Goal: Transaction & Acquisition: Purchase product/service

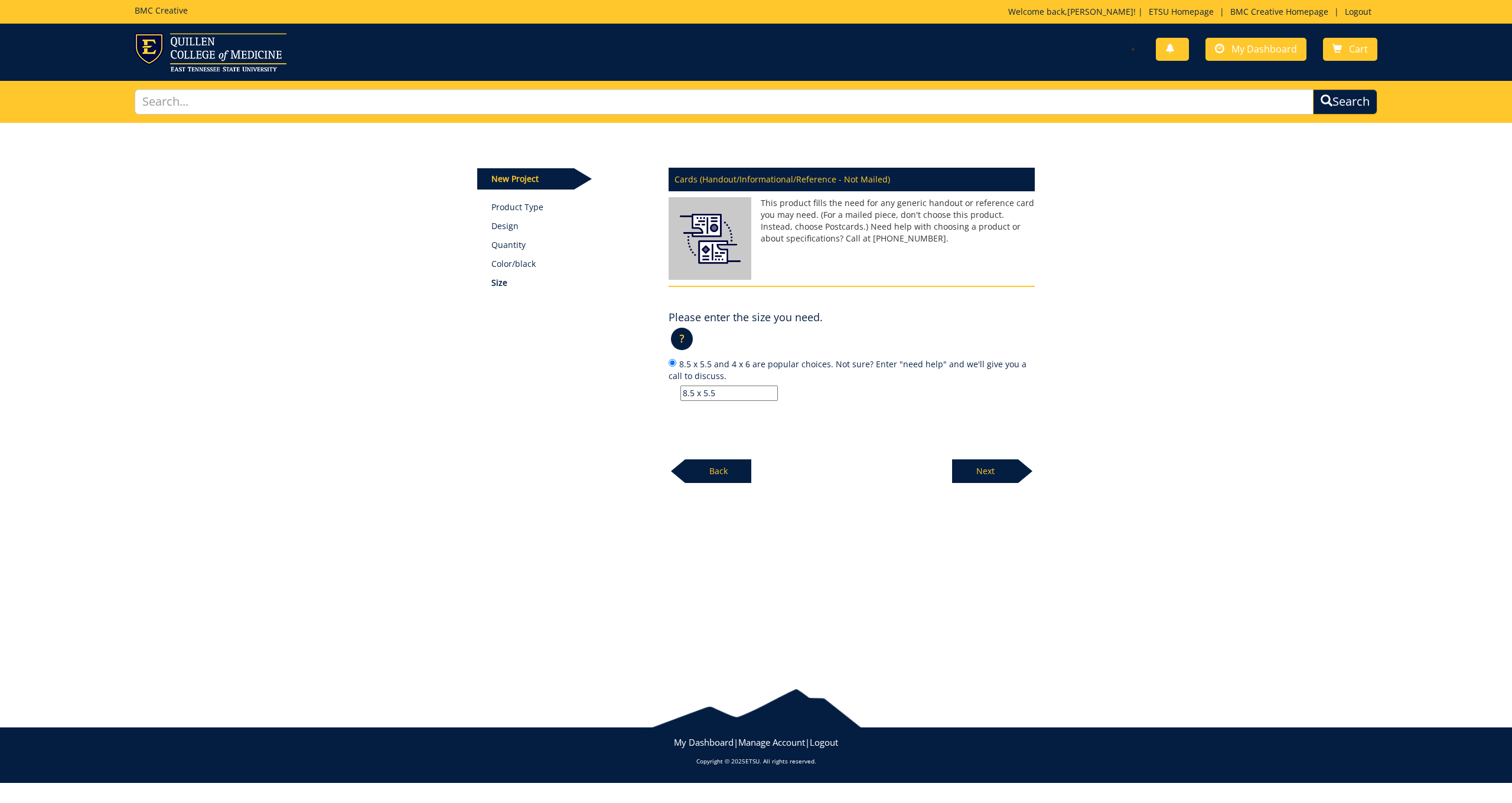
type input "8.5 x 5.5"
click at [999, 472] on p "Next" at bounding box center [985, 471] width 66 height 23
click at [710, 390] on input "12 pt. C2S and 100# index are popular choices. Not sure? Enter "need help" and …" at bounding box center [729, 393] width 97 height 15
click at [682, 360] on label "12 pt. C2S and 100# index are popular choices. Not sure? Enter "need help" and …" at bounding box center [851, 379] width 366 height 43
click at [676, 360] on input "12 pt. C2S and 100# index are popular choices. Not sure? Enter "need help" and …" at bounding box center [673, 363] width 8 height 8
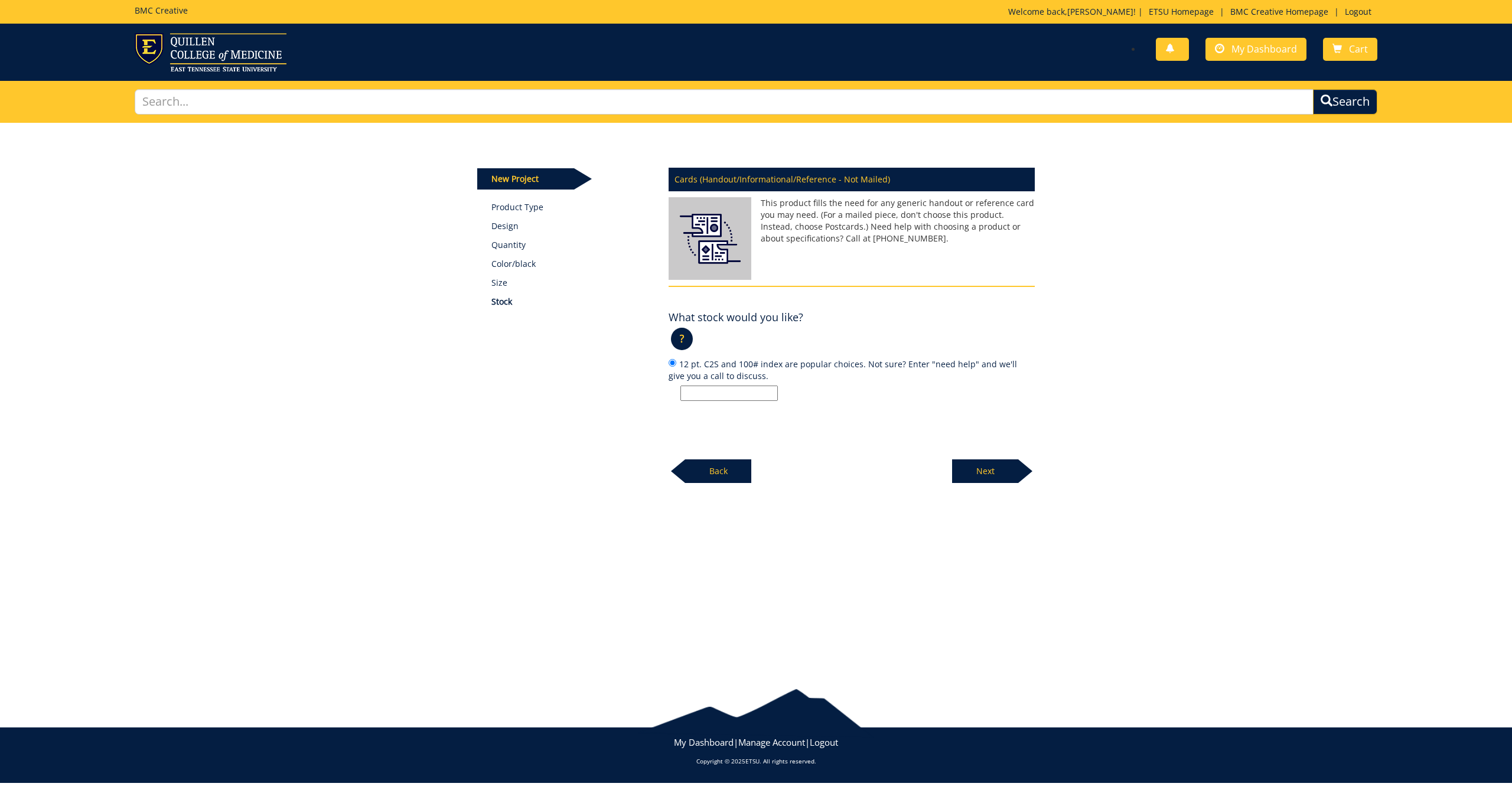
scroll to position [1, 0]
drag, startPoint x: 681, startPoint y: 361, endPoint x: 779, endPoint y: 363, distance: 98.0
click at [779, 363] on label "12 pt. C2S and 100# index are popular choices. Not sure? Enter "need help" and …" at bounding box center [851, 379] width 366 height 43
click at [676, 363] on input "12 pt. C2S and 100# index are popular choices. Not sure? Enter "need help" and …" at bounding box center [673, 363] width 8 height 8
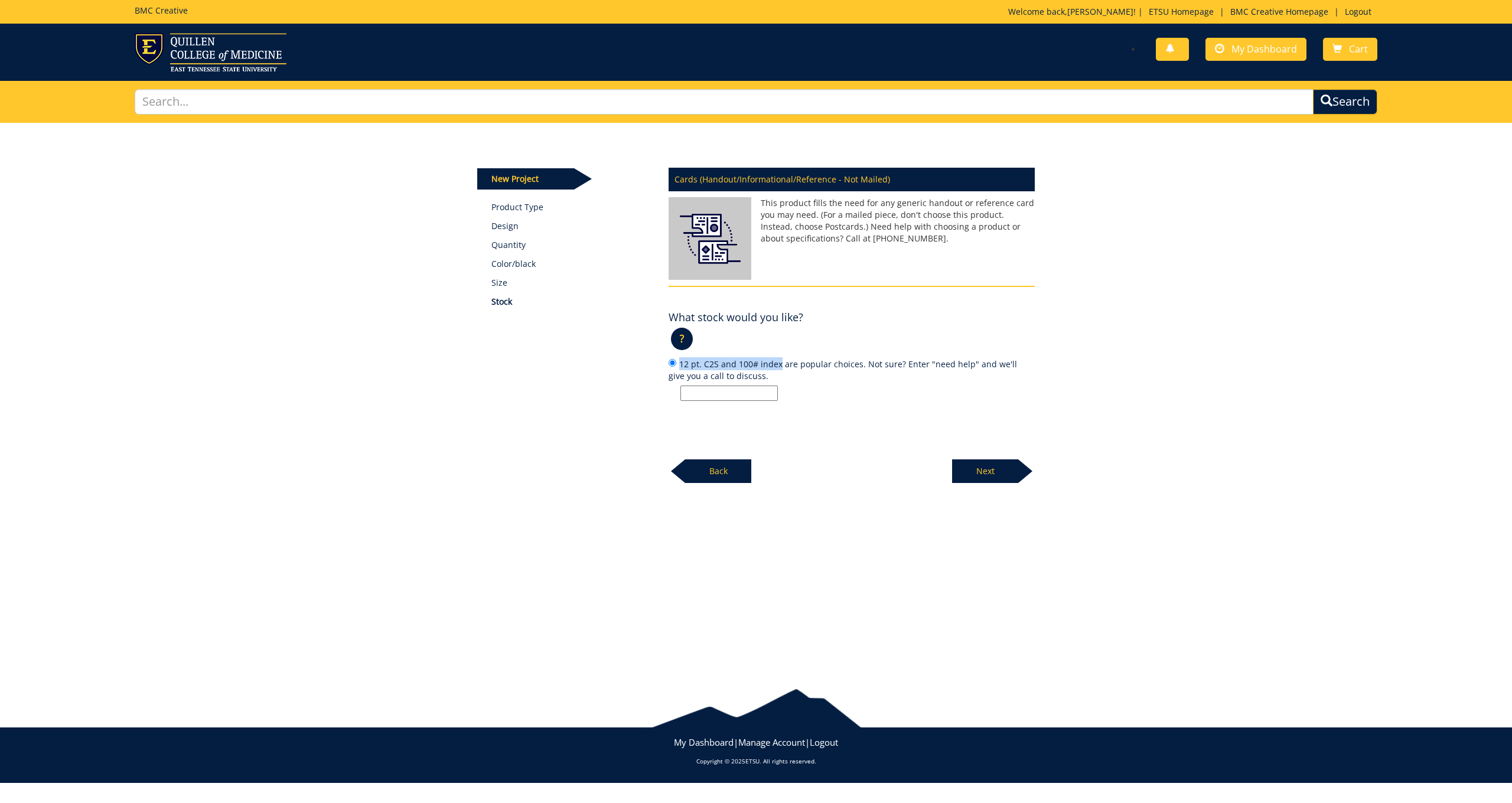
copy label "12 pt. C2S and 100# index"
click at [702, 406] on div "Cards (Handout/Informational/Reference - Not Mailed) This product fills the nee…" at bounding box center [851, 323] width 384 height 323
drag, startPoint x: 716, startPoint y: 360, endPoint x: 679, endPoint y: 361, distance: 37.0
click at [679, 361] on label "12 pt. C2S and 100# index are popular choices. Not sure? Enter "need help" and …" at bounding box center [851, 379] width 366 height 43
click at [676, 361] on input "12 pt. C2S and 100# index are popular choices. Not sure? Enter "need help" and …" at bounding box center [673, 363] width 8 height 8
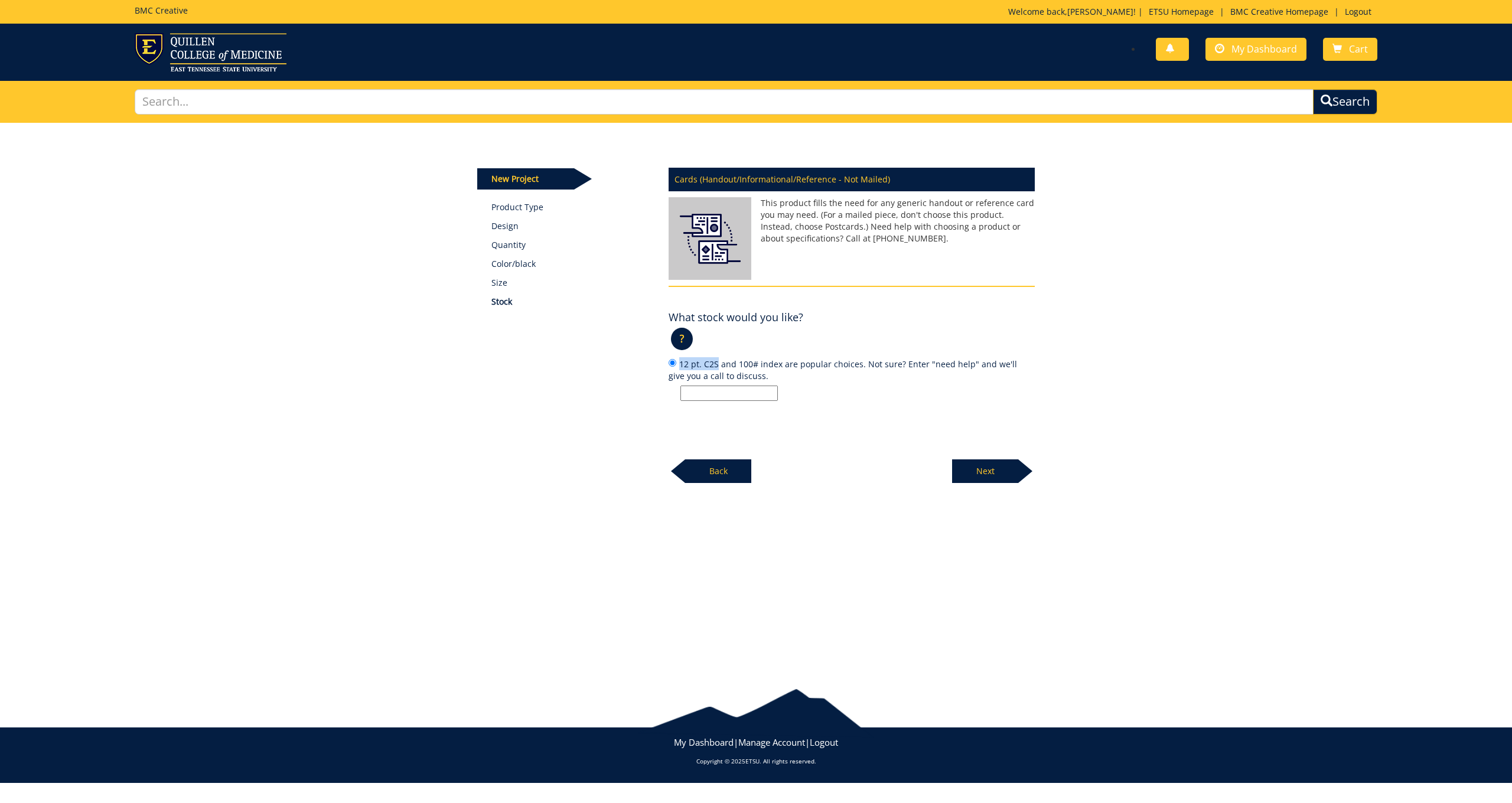
copy label "12 pt. C2S"
drag, startPoint x: 700, startPoint y: 418, endPoint x: 701, endPoint y: 411, distance: 7.1
click at [700, 418] on div "Cards (Handout/Informational/Reference - Not Mailed) This product fills the nee…" at bounding box center [851, 323] width 384 height 323
click at [704, 392] on input "12 pt. C2S and 100# index are popular choices. Not sure? Enter "need help" and …" at bounding box center [729, 393] width 97 height 15
paste input "12 pt. C2S"
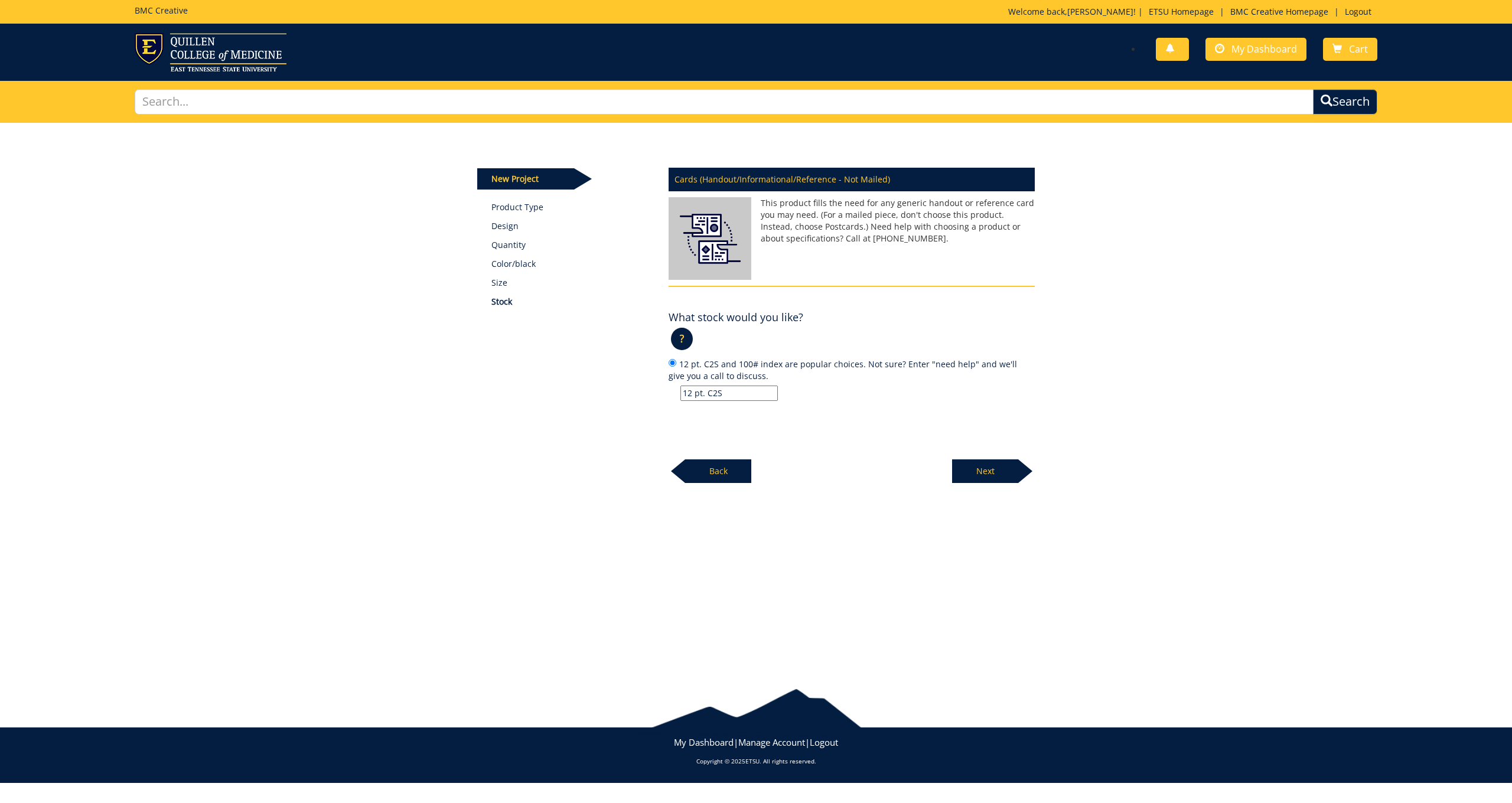
type input "12 pt. C2S"
click at [981, 467] on p "Next" at bounding box center [985, 471] width 66 height 23
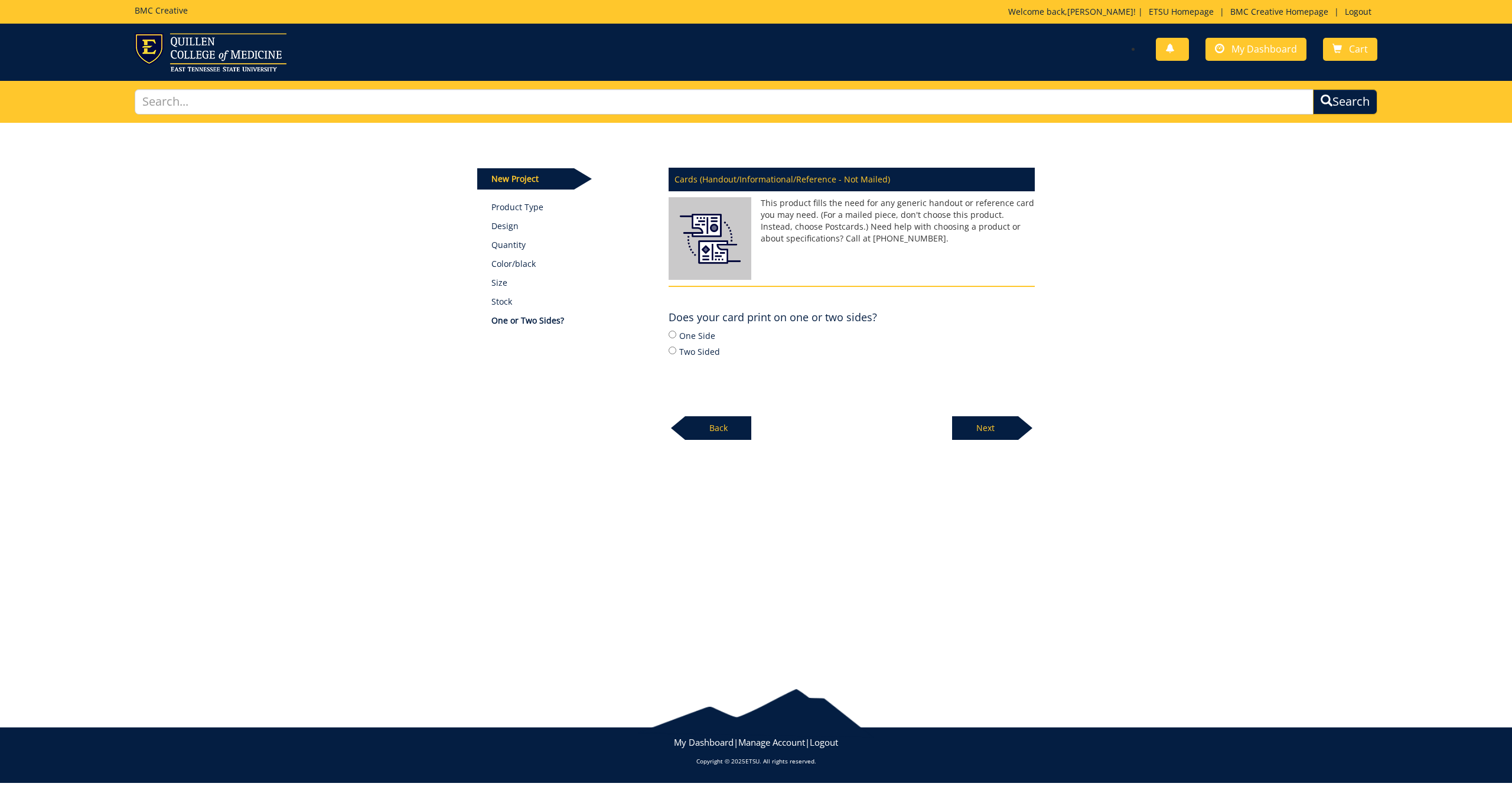
click at [684, 350] on label "Two Sided" at bounding box center [851, 352] width 366 height 13
click at [676, 350] on input "Two Sided" at bounding box center [673, 351] width 8 height 8
radio input "true"
click at [985, 432] on p "Next" at bounding box center [985, 427] width 66 height 23
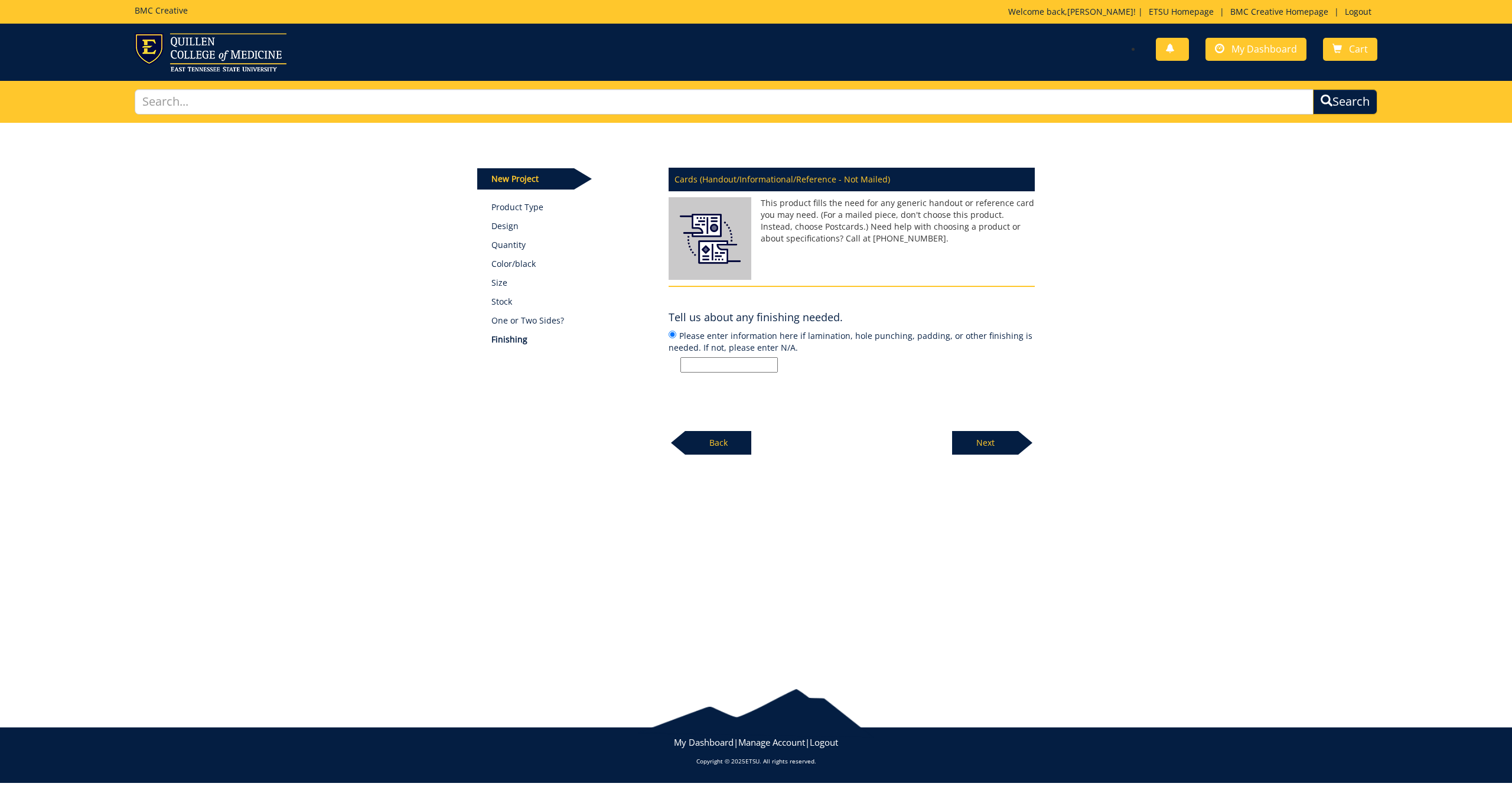
click at [722, 360] on input "Please enter information here if lamination, hole punching, padding, or other f…" at bounding box center [729, 364] width 97 height 15
type input "n/a"
click at [983, 435] on p "Next" at bounding box center [985, 443] width 66 height 23
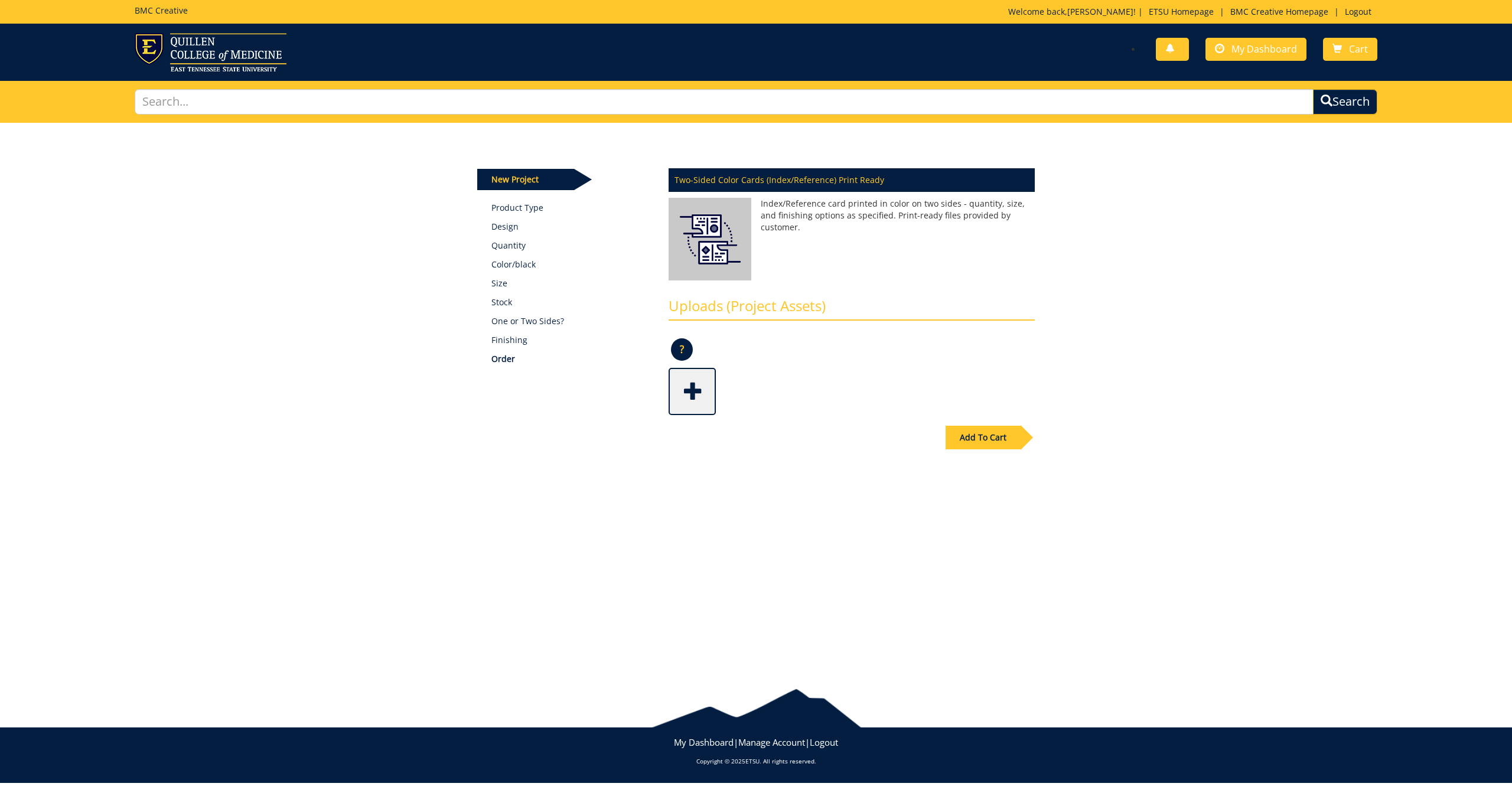
click at [690, 397] on span at bounding box center [693, 389] width 47 height 41
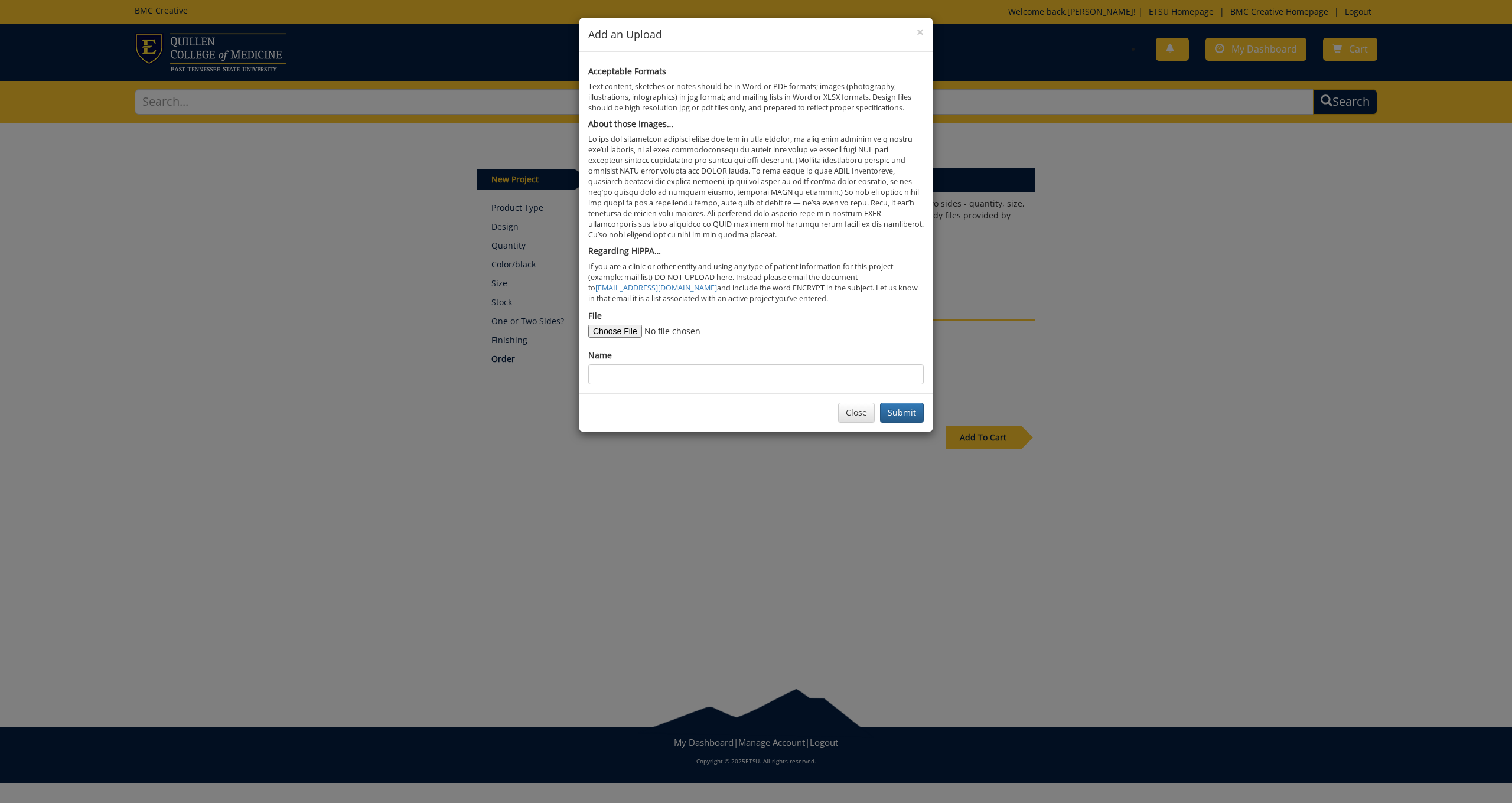
click at [623, 325] on input "File" at bounding box center [669, 331] width 161 height 13
type input "C:\fakepath\tcfna handout print ready.pdf"
click at [745, 364] on input "Name" at bounding box center [756, 374] width 336 height 20
type input "Tennessee Center for Nursing Advancement Handout"
click at [910, 403] on button "Submit" at bounding box center [902, 413] width 43 height 20
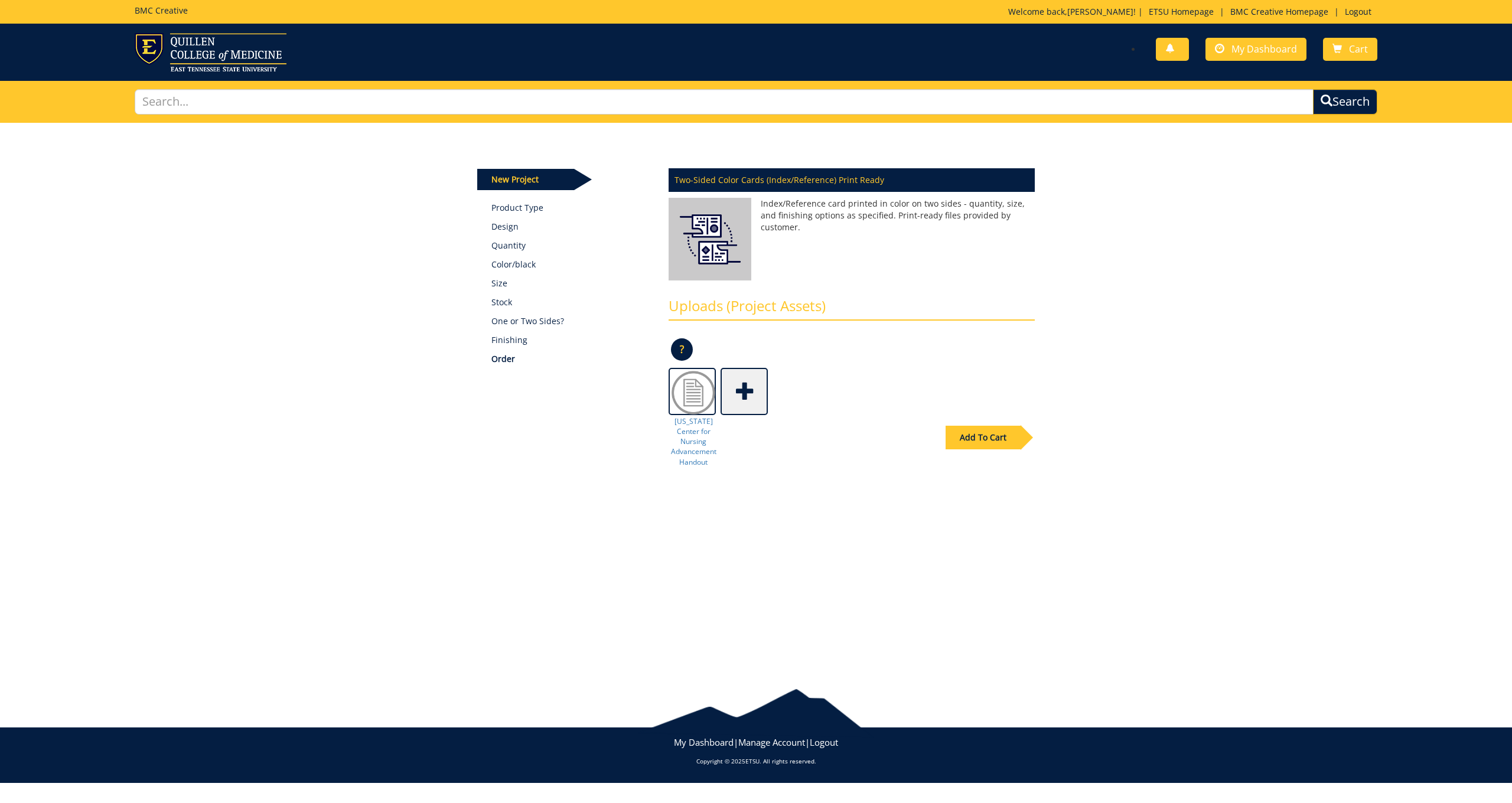
click at [975, 436] on div "Add To Cart" at bounding box center [983, 437] width 75 height 23
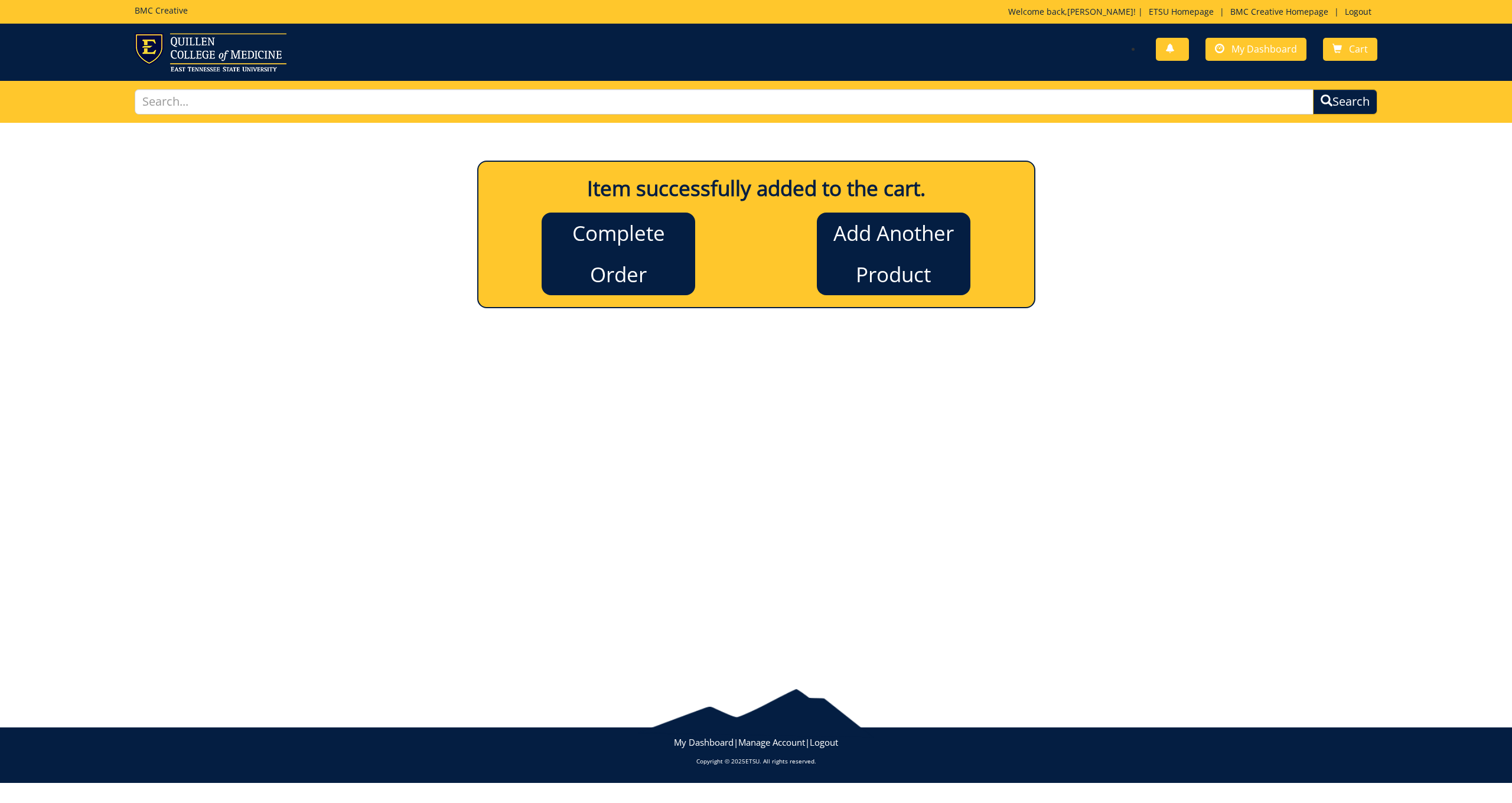
click at [629, 275] on link "Complete Order" at bounding box center [618, 253] width 154 height 83
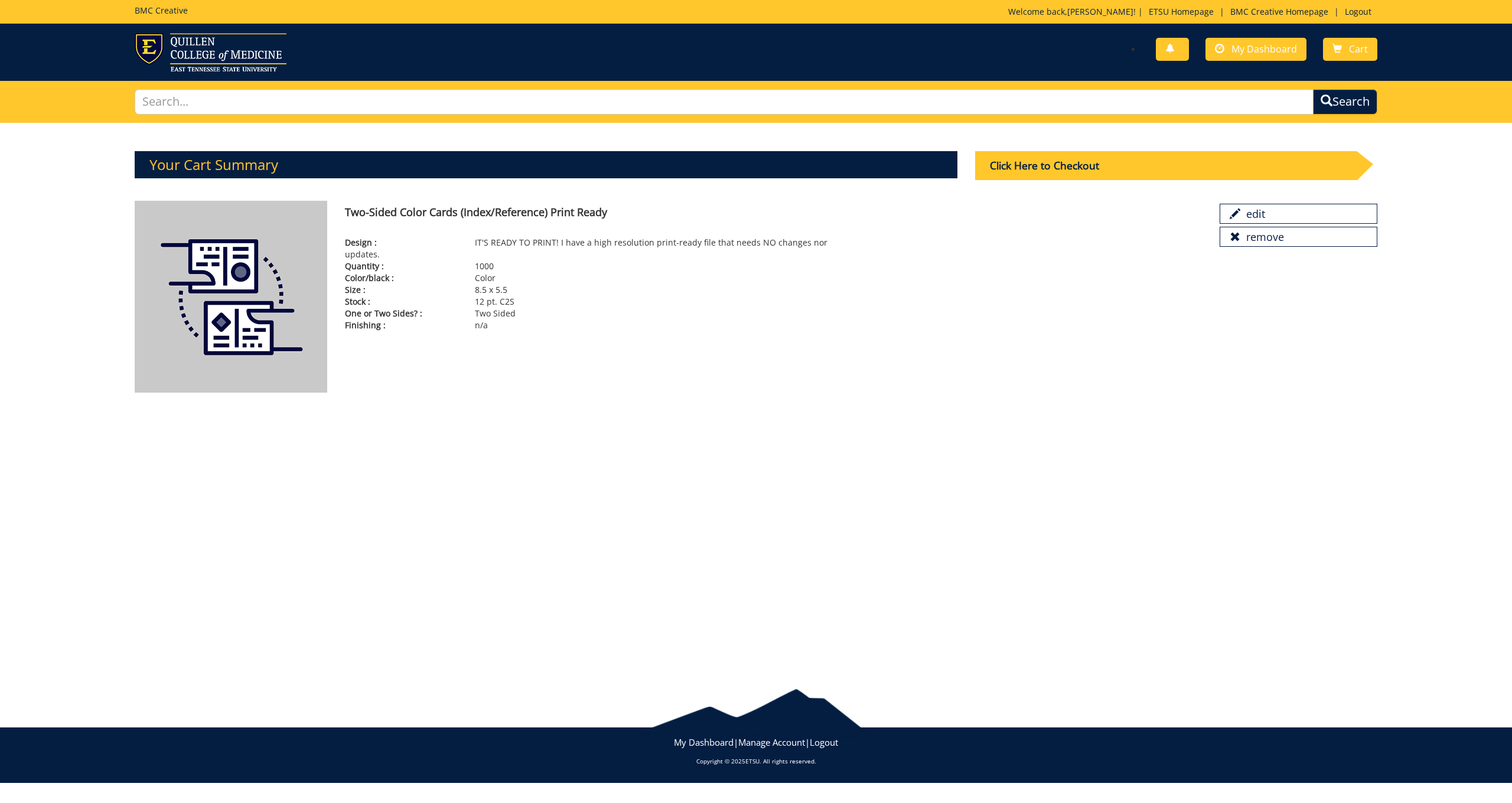
click at [1118, 163] on div "Click Here to Checkout" at bounding box center [1166, 166] width 381 height 29
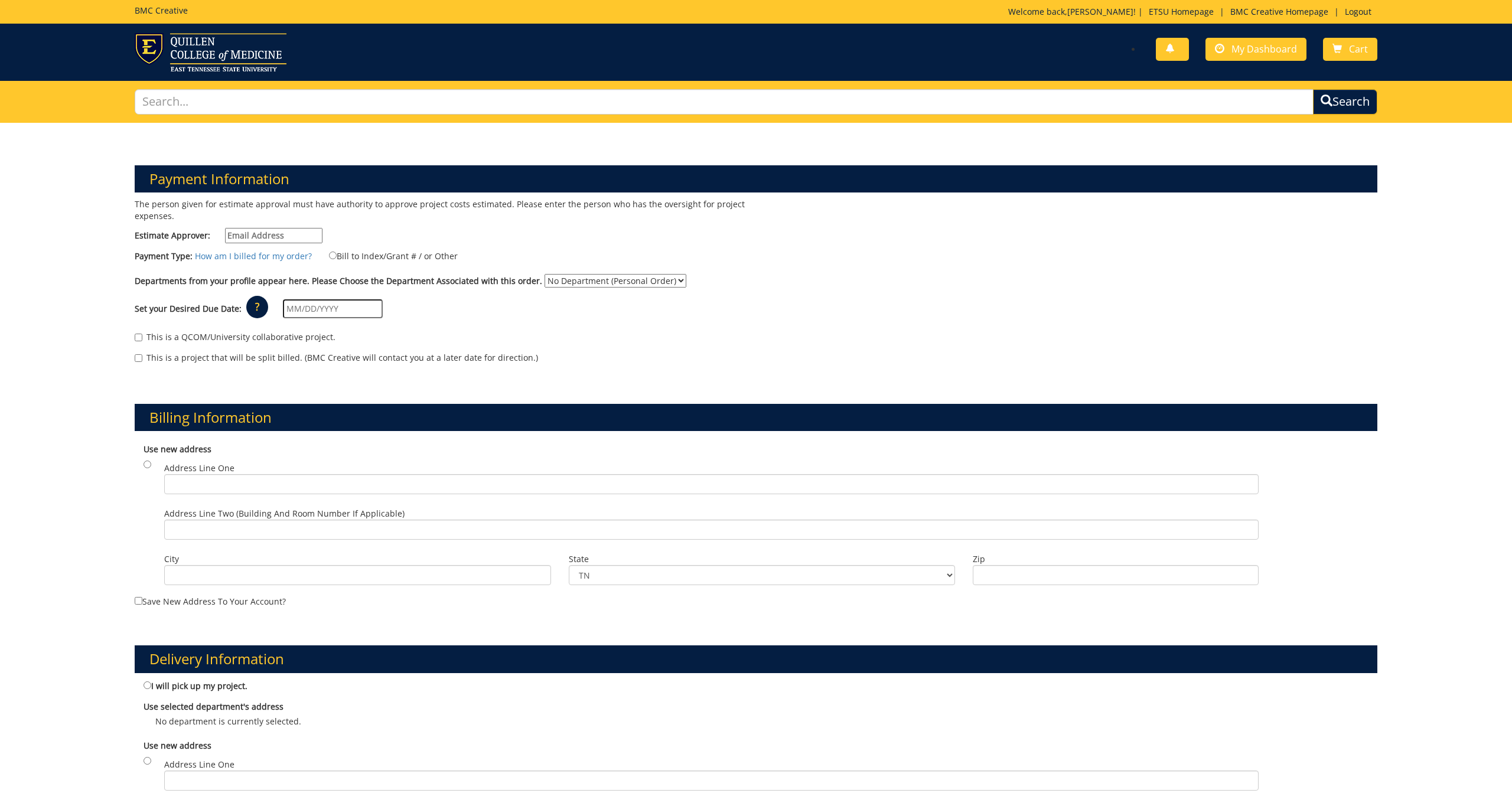
type input "Minkld@etsu.edu"
select select "128"
click at [330, 252] on input "Bill to Index/Grant # / or Other" at bounding box center [333, 256] width 8 height 8
radio input "true"
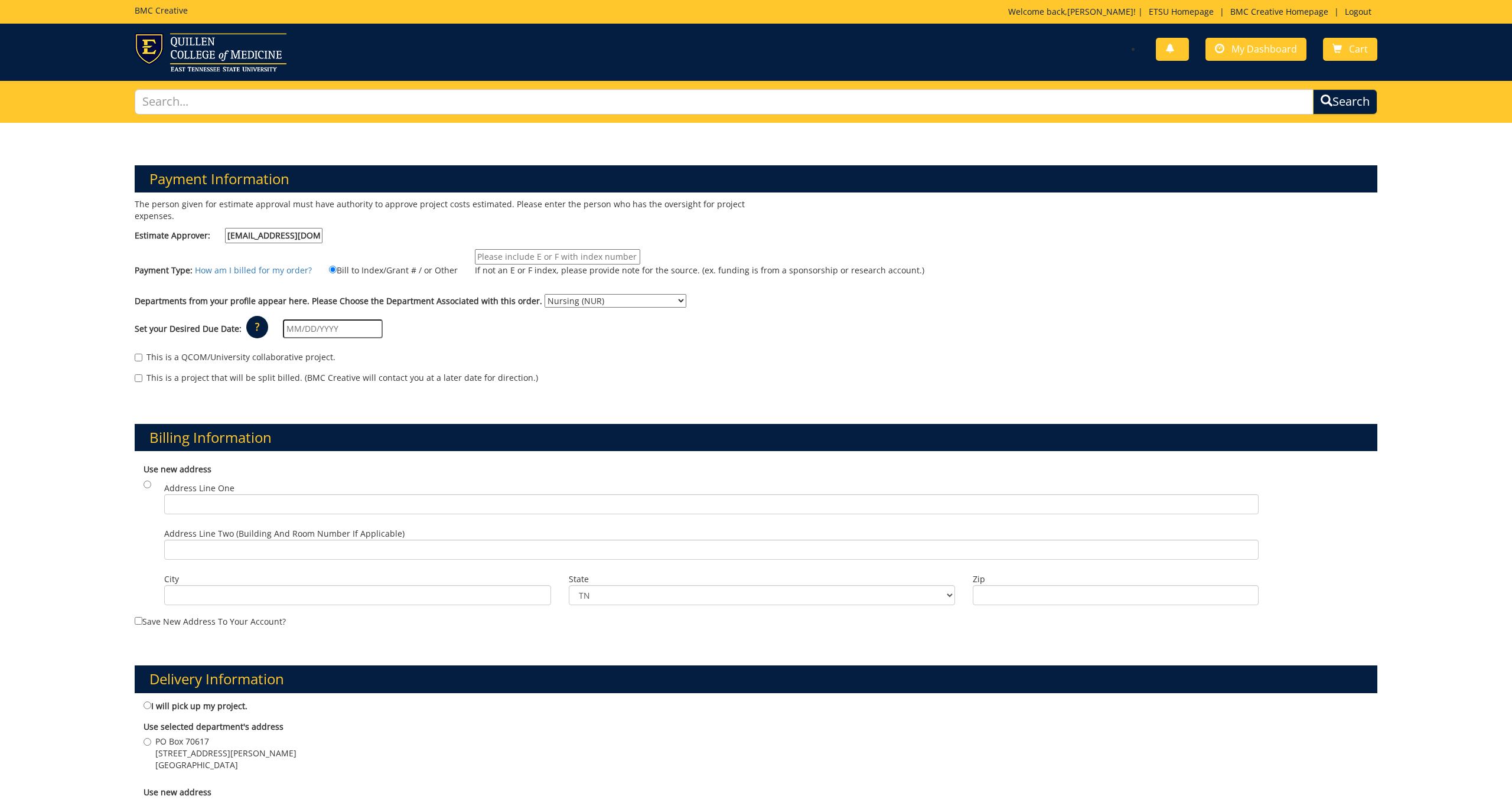
click at [534, 254] on input "If not an E or F index, please provide note for the source. (ex. funding is fro…" at bounding box center [558, 257] width 166 height 15
click at [307, 321] on input "text" at bounding box center [333, 328] width 100 height 19
click at [326, 459] on td "30" at bounding box center [332, 462] width 17 height 18
type input "[DATE]"
click at [252, 323] on p "?" at bounding box center [257, 327] width 22 height 23
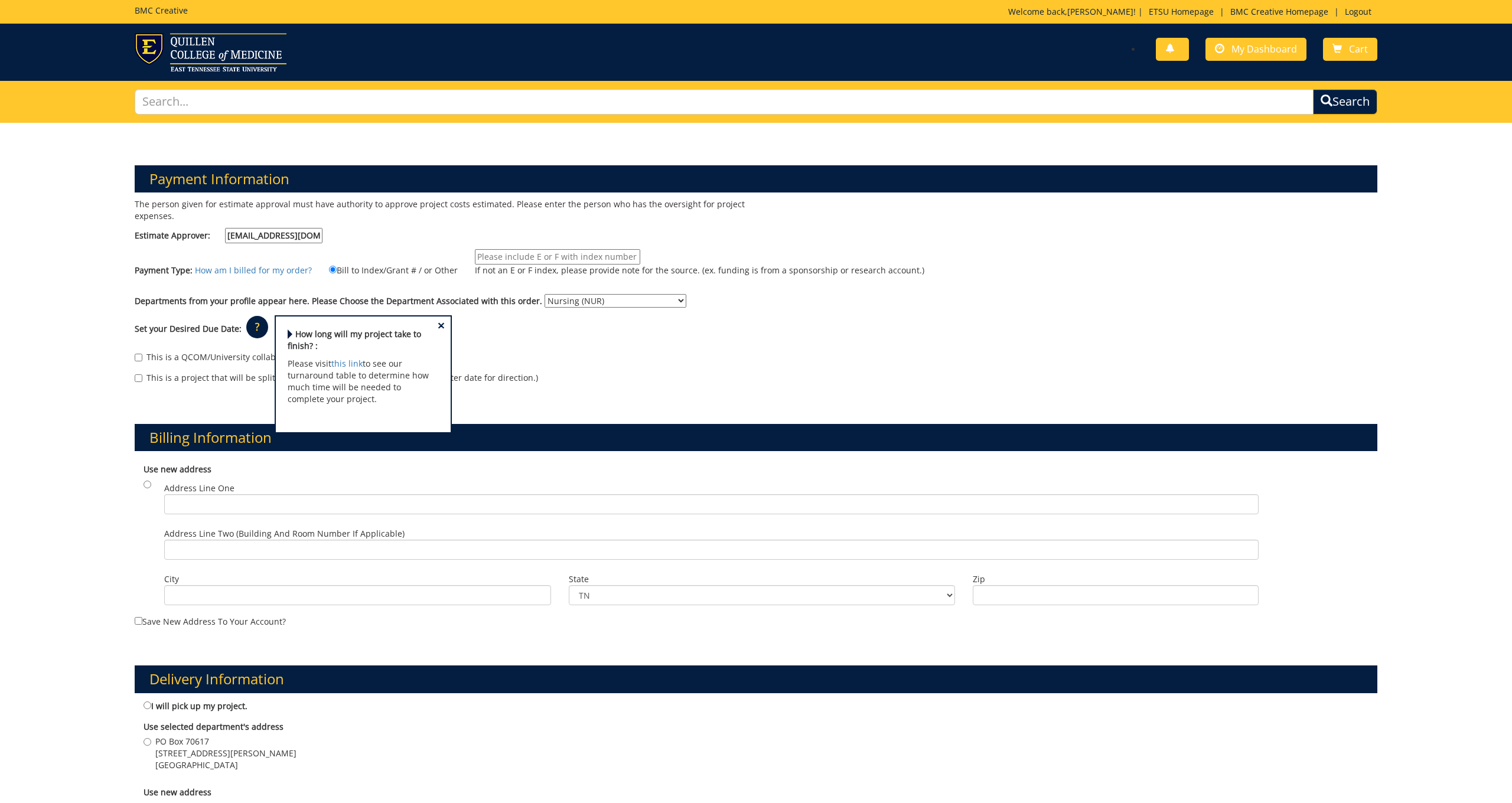
click at [144, 484] on input "radio" at bounding box center [147, 484] width 8 height 8
radio input "true"
click at [143, 480] on div "Use new address Address Line One Address Line Two (Building and Room Number if …" at bounding box center [756, 536] width 1242 height 157
click at [210, 459] on div "Use new address Address Line One Address Line Two (Building and Room Number if …" at bounding box center [756, 536] width 1242 height 157
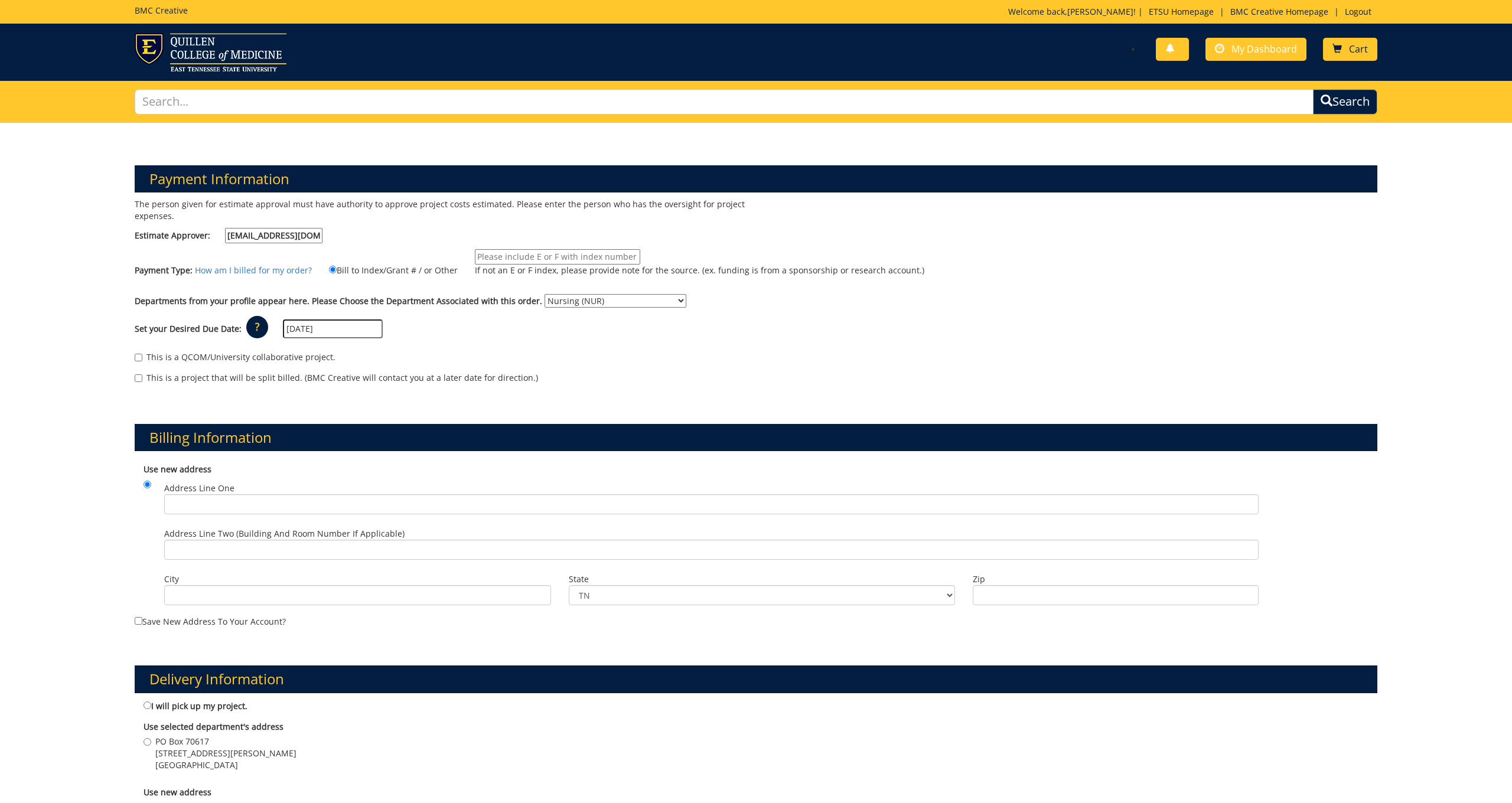
click at [1362, 47] on span "Cart" at bounding box center [1358, 49] width 19 height 13
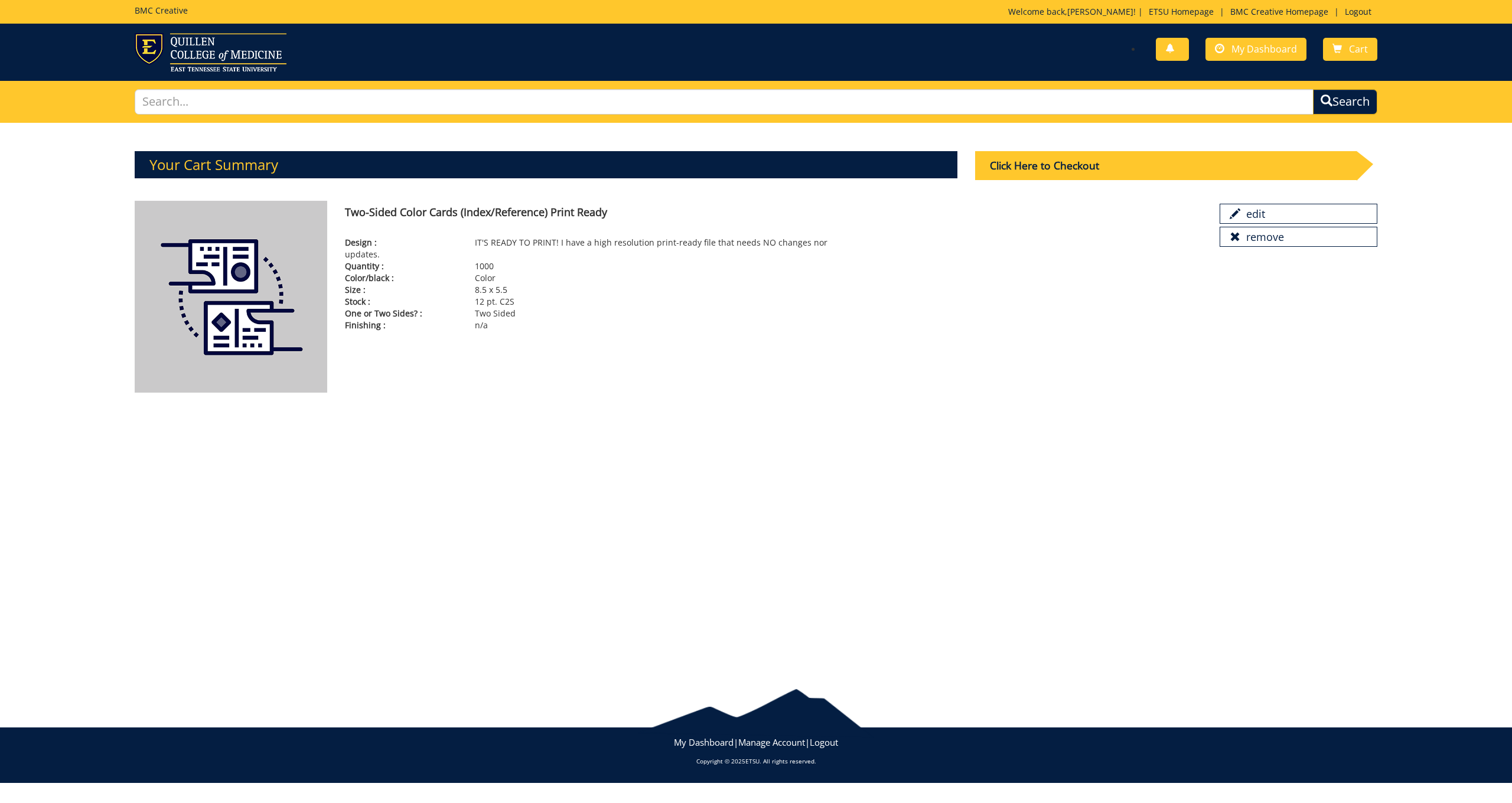
click at [1236, 166] on div "Click Here to Checkout" at bounding box center [1166, 166] width 381 height 29
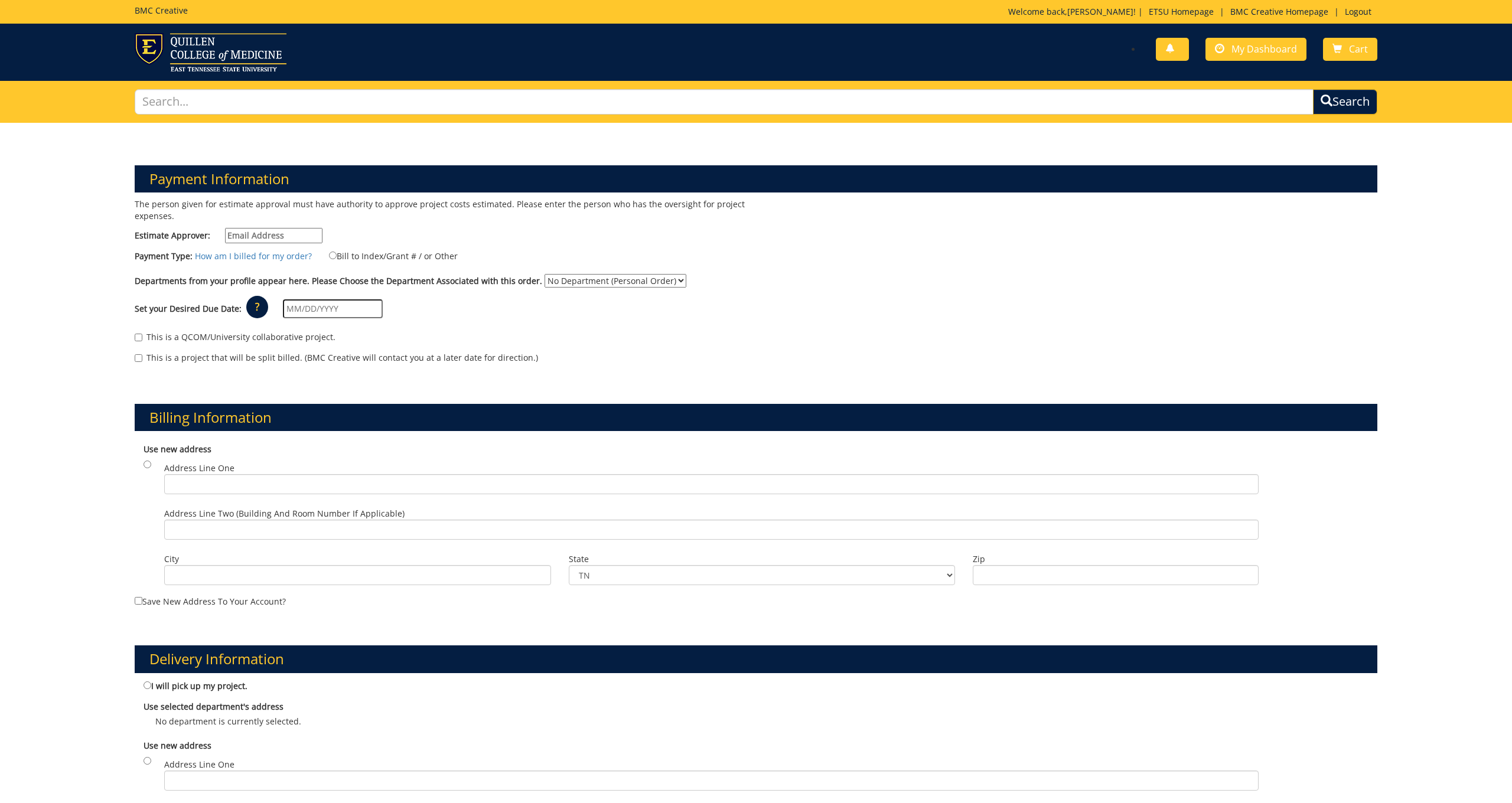
type input "[EMAIL_ADDRESS][DOMAIN_NAME]"
click at [330, 257] on input "Bill to Index/Grant # / or Other" at bounding box center [333, 256] width 8 height 8
radio input "true"
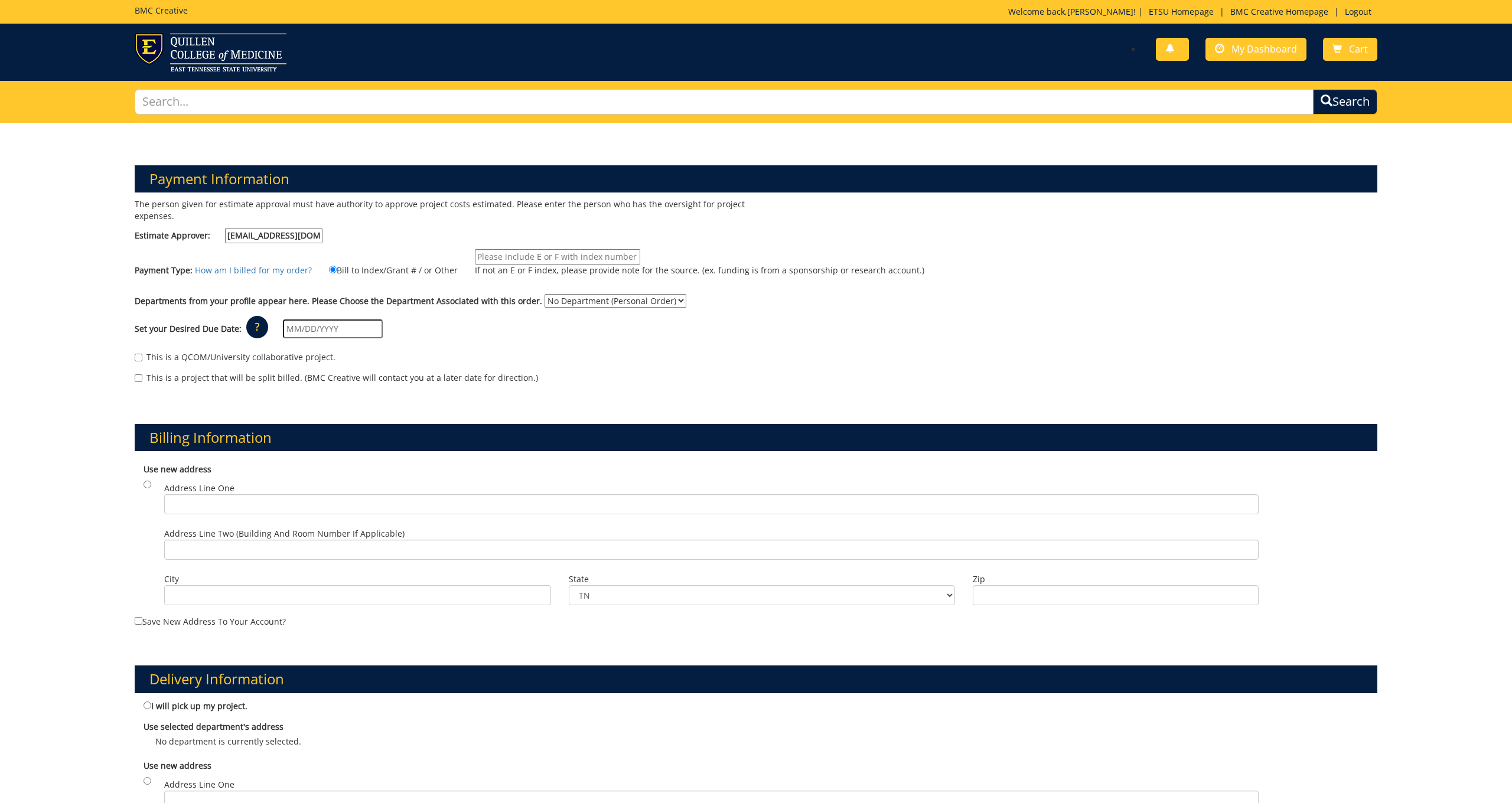
click at [558, 257] on input "If not an E or F index, please provide note for the source. (ex. funding is fro…" at bounding box center [558, 257] width 166 height 15
select select "128"
click at [318, 330] on input "text" at bounding box center [333, 328] width 100 height 19
click at [330, 459] on td "30" at bounding box center [332, 462] width 17 height 18
type input "[DATE]"
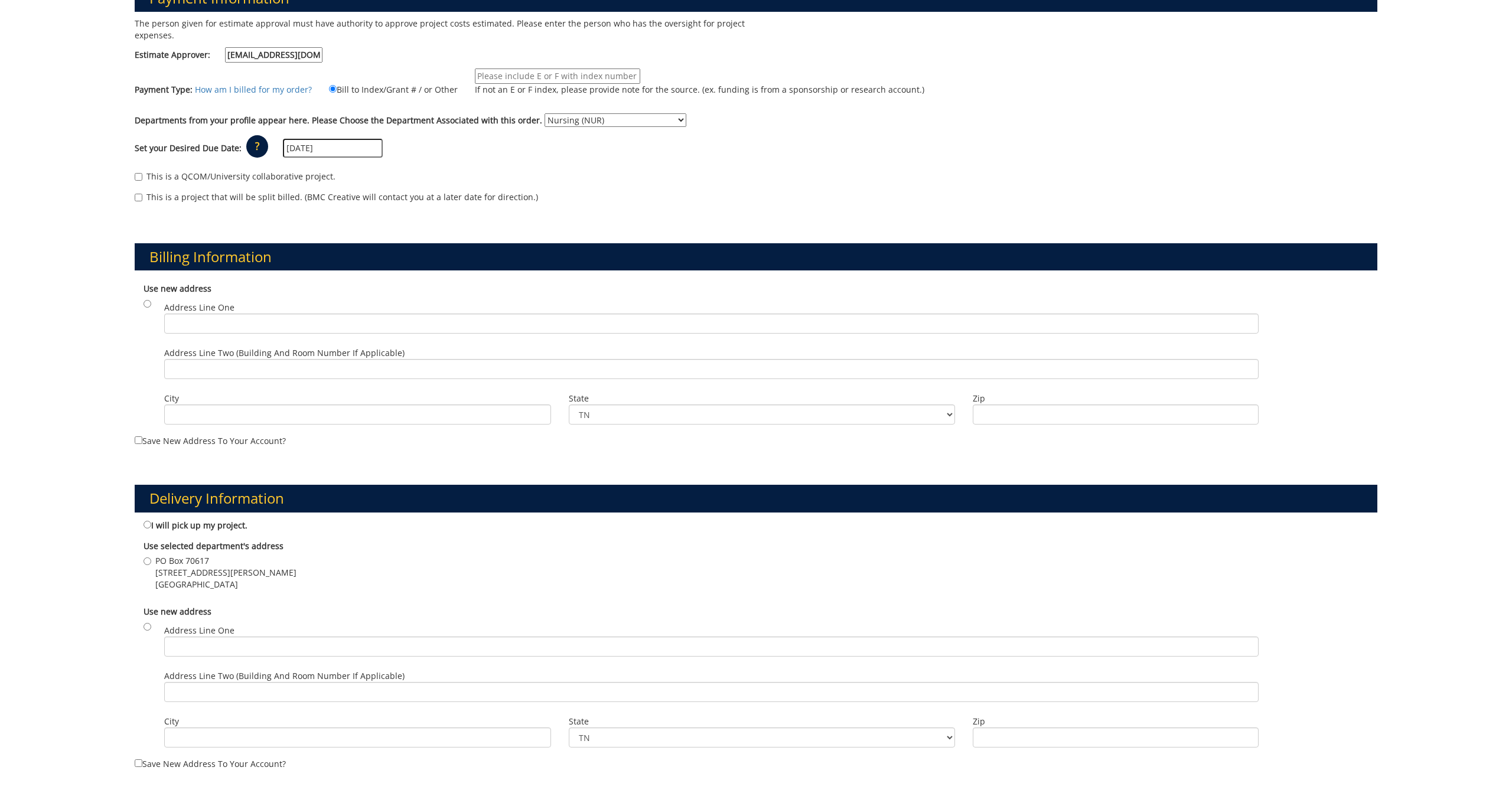
scroll to position [205, 0]
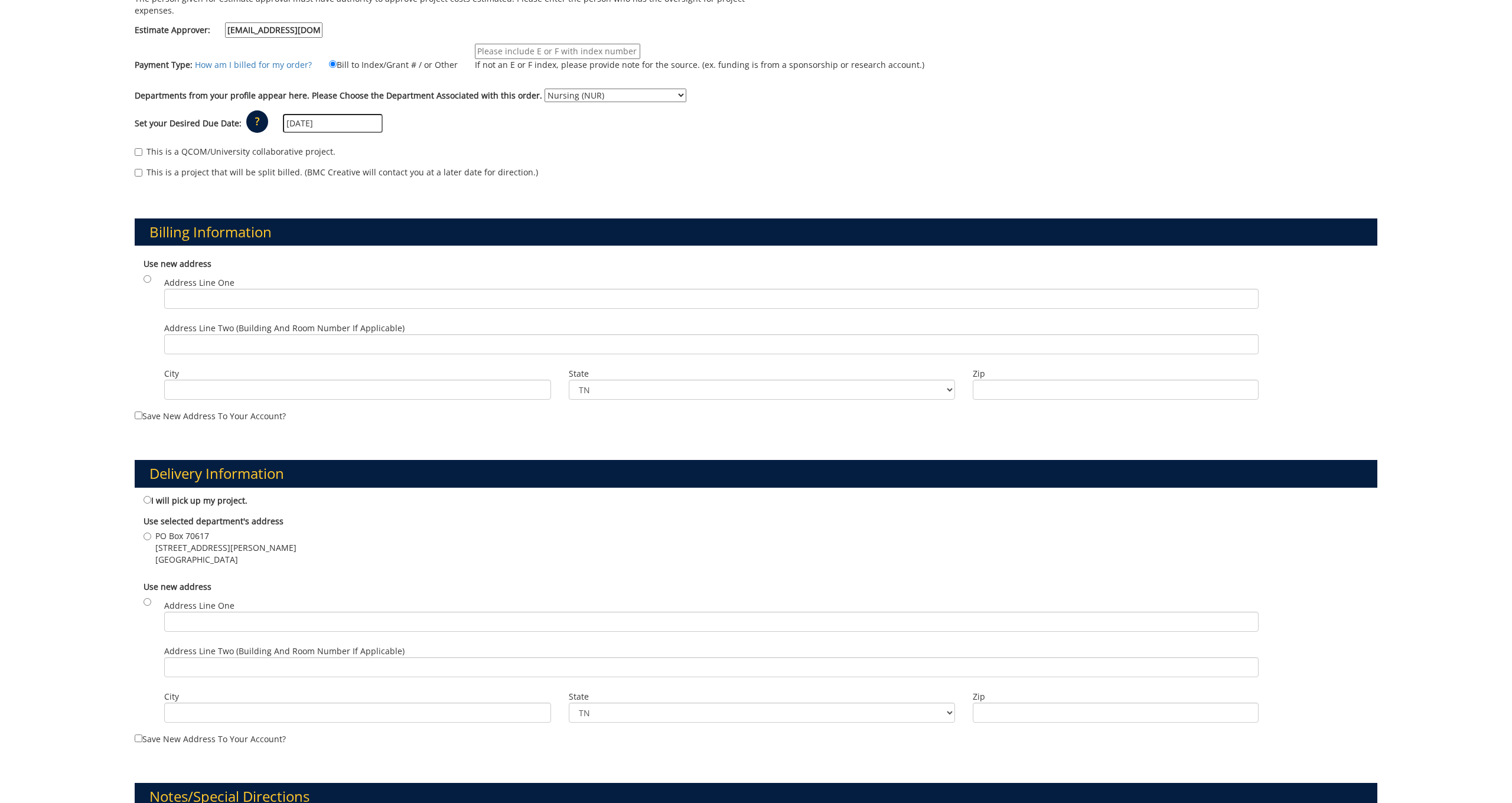
click at [149, 496] on input "I will pick up my project." at bounding box center [147, 500] width 8 height 8
radio input "true"
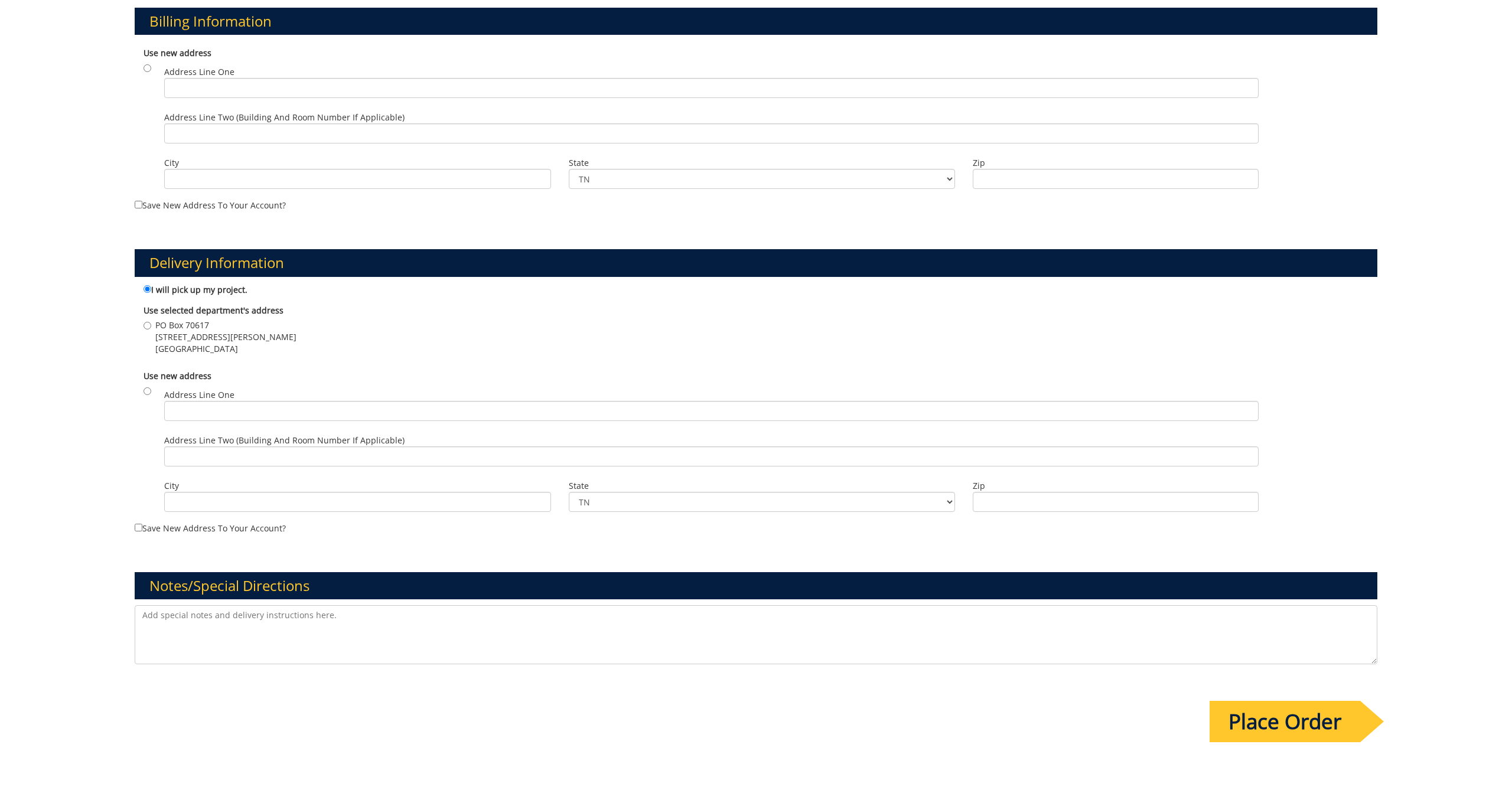
scroll to position [420, 0]
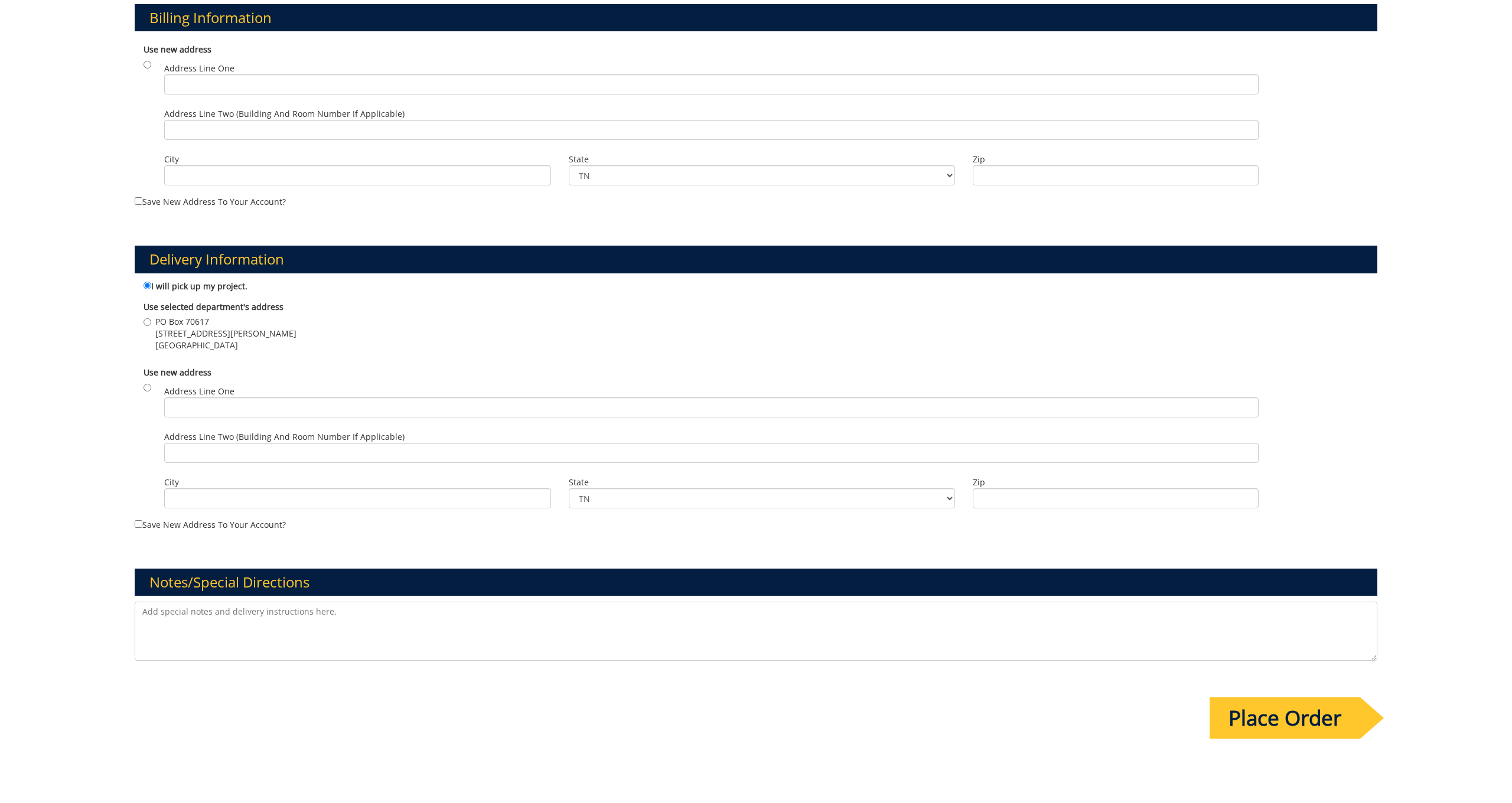
click at [220, 609] on textarea at bounding box center [756, 631] width 1242 height 59
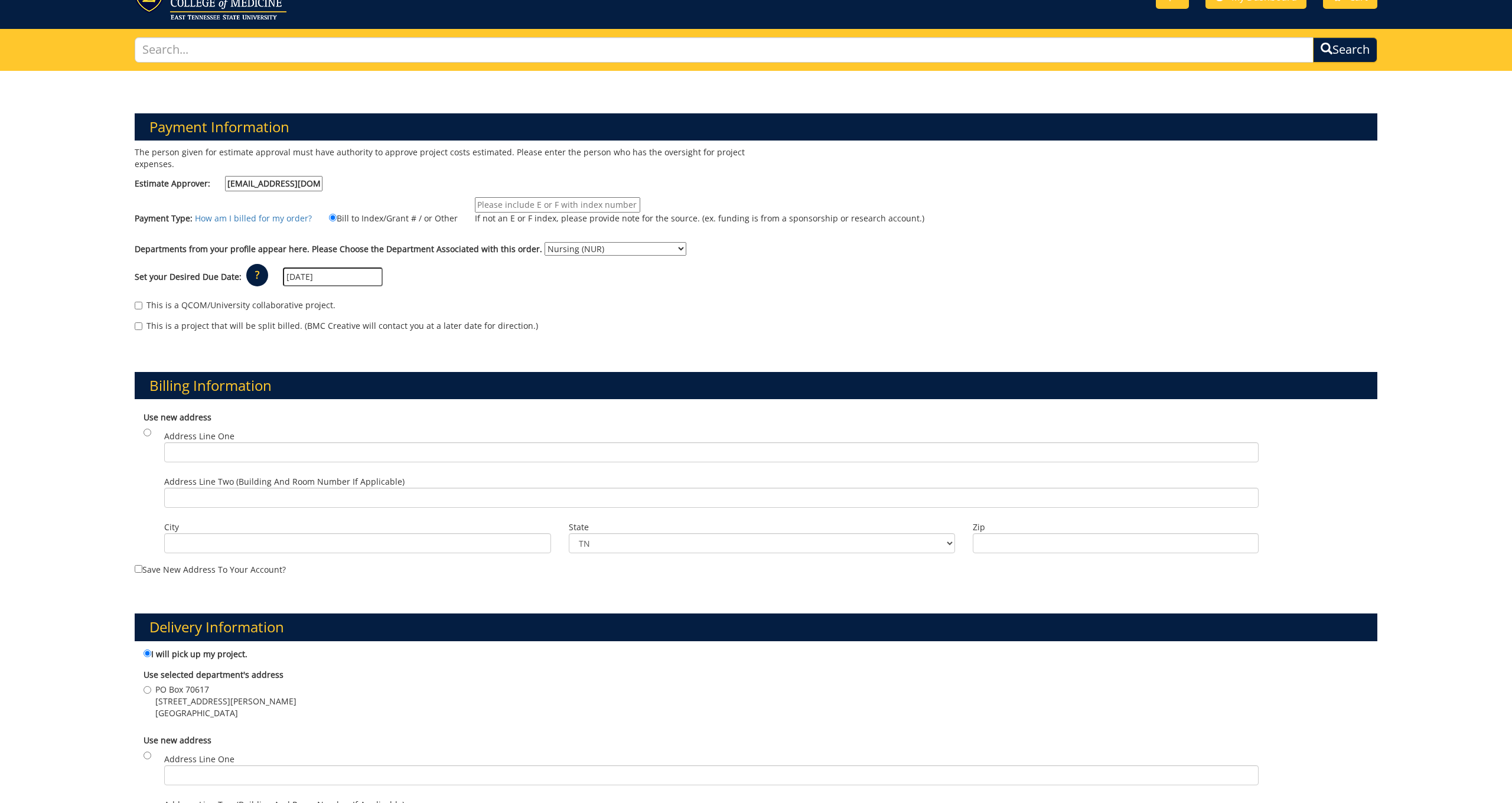
scroll to position [42, 0]
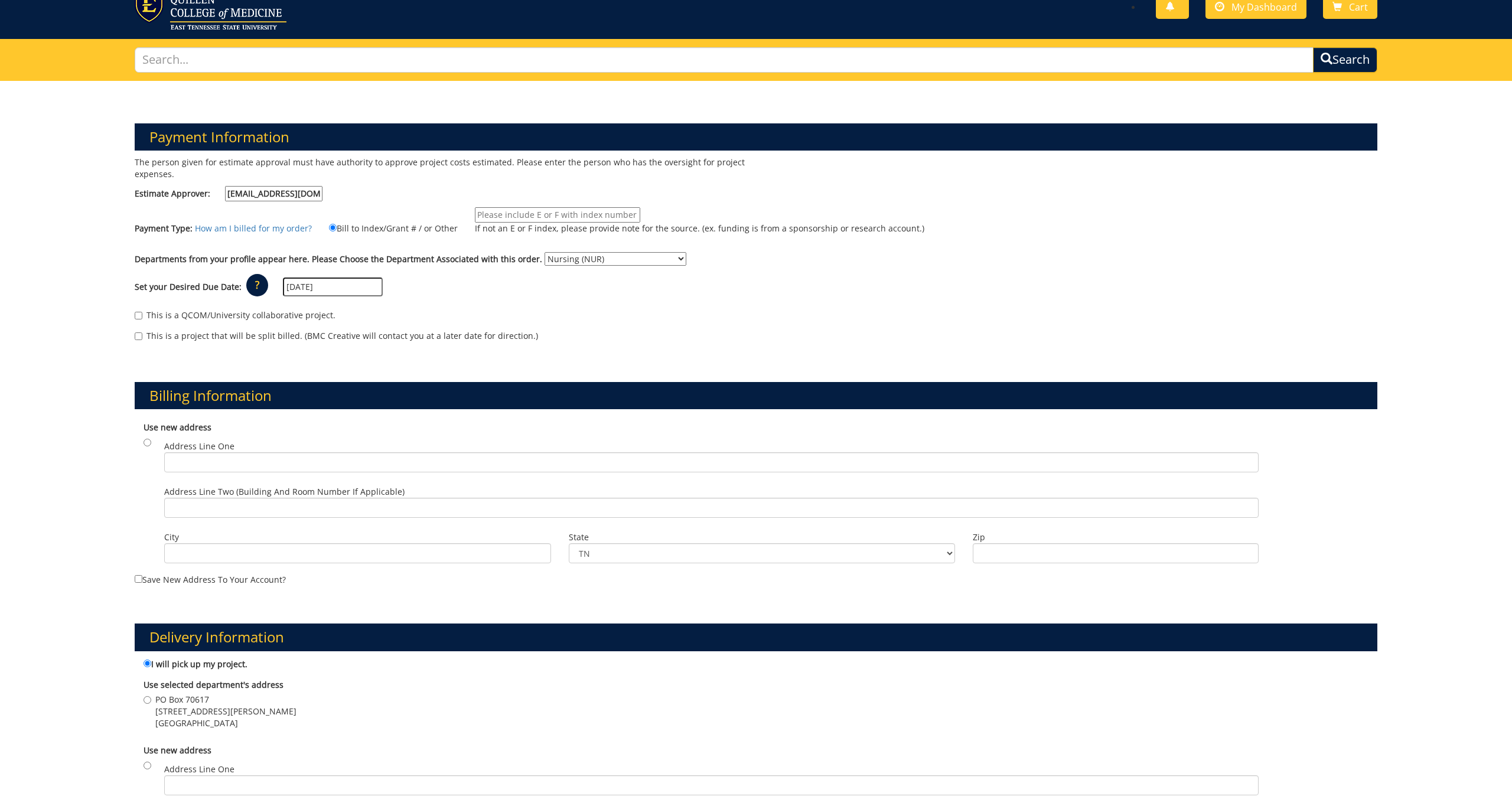
type textarea "I am very sorry to put this in with such short notice, I was unaware that these…"
click at [558, 213] on input "If not an E or F index, please provide note for the source. (ex. funding is fro…" at bounding box center [558, 215] width 166 height 15
type input "E-256006"
click at [635, 299] on div "Set your Desired Due Date: ? × How long will my project take to finish? : Pleas…" at bounding box center [756, 287] width 1260 height 32
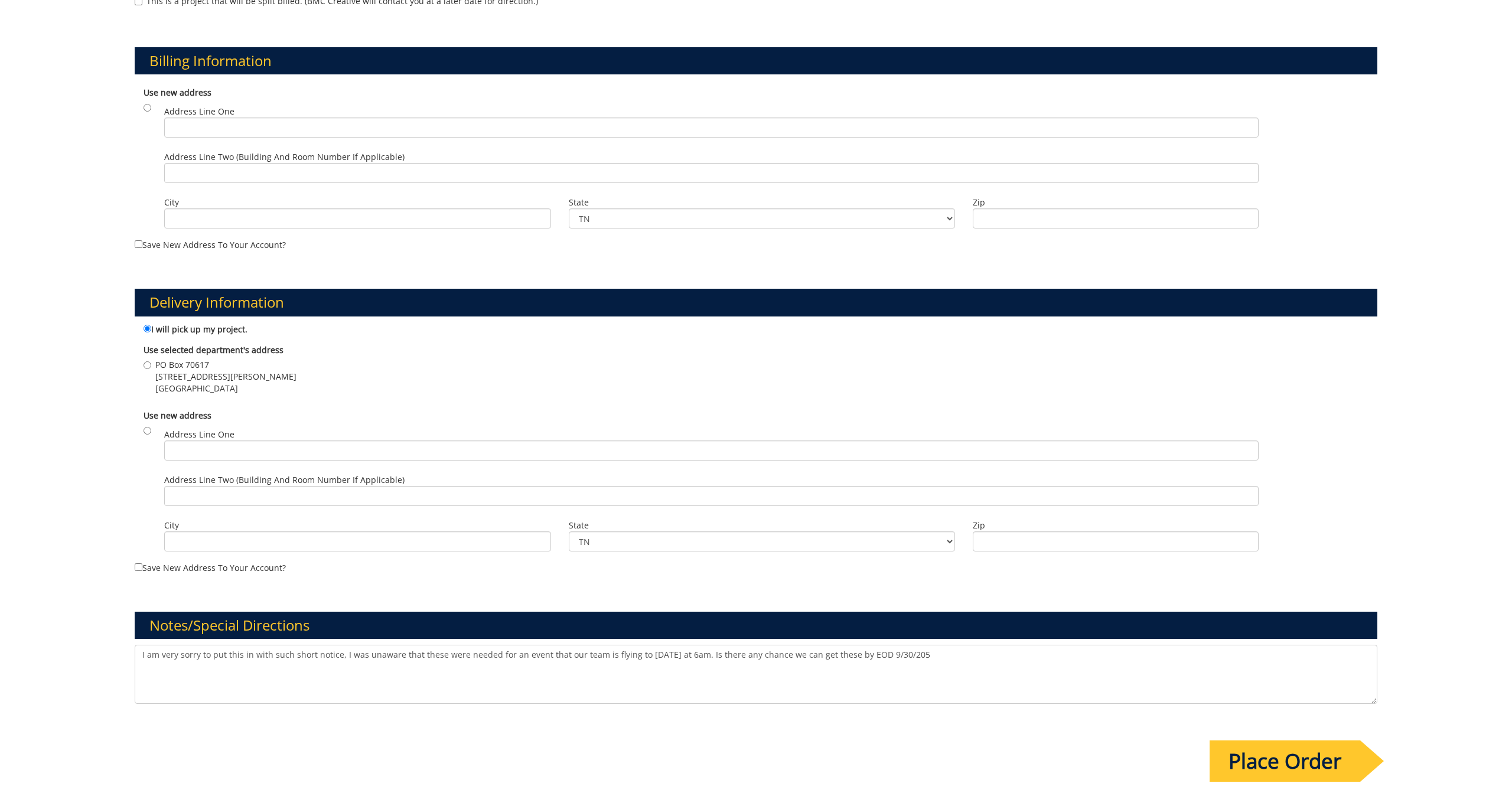
scroll to position [383, 0]
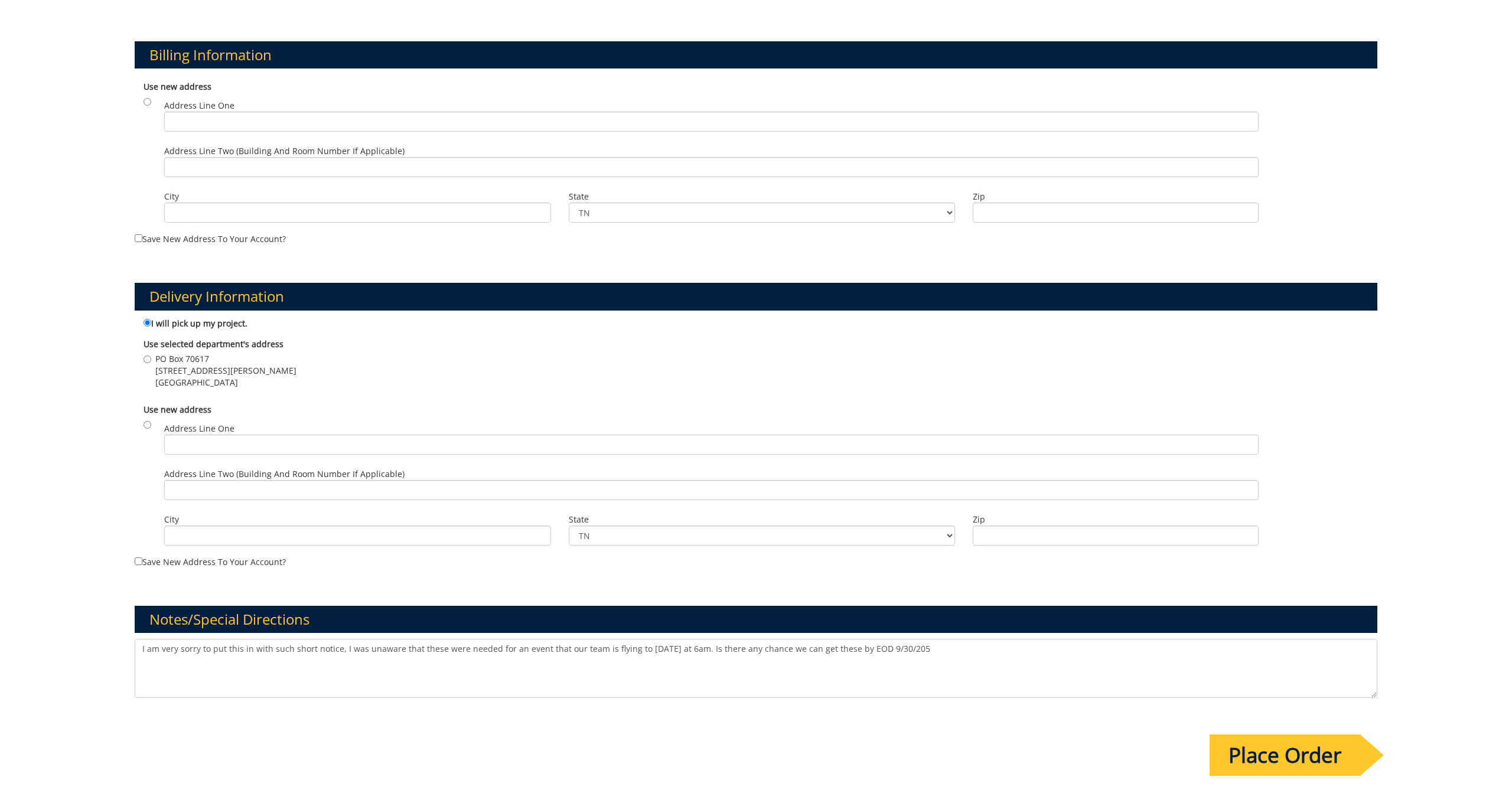
click at [1252, 743] on input "Place Order" at bounding box center [1284, 755] width 150 height 41
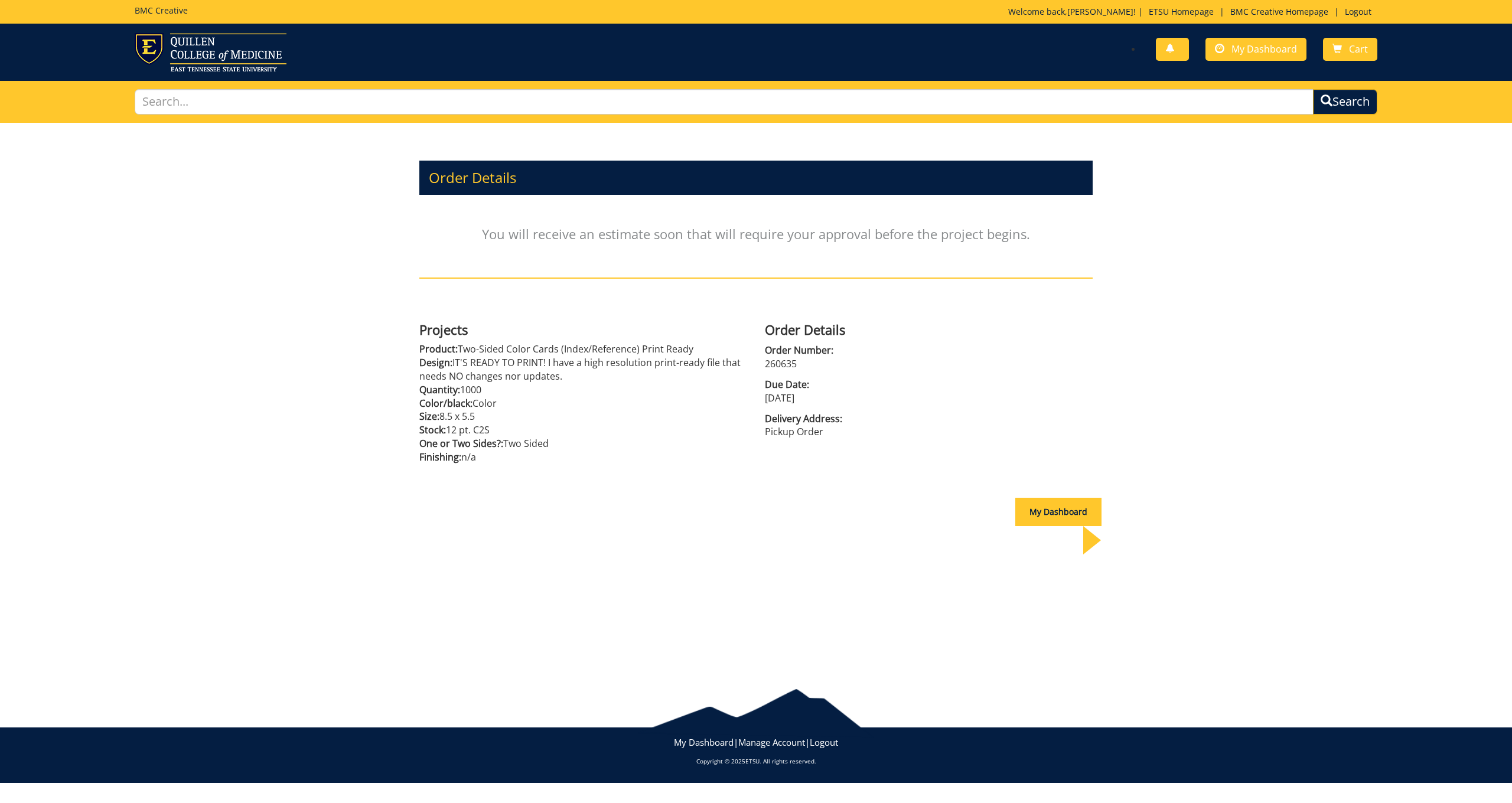
click at [30, 0] on html "BMC Creative Welcome back, [PERSON_NAME] ! | ETSU Homepage | BMC Creative Homep…" at bounding box center [756, 389] width 1512 height 777
